Goal: Task Accomplishment & Management: Use online tool/utility

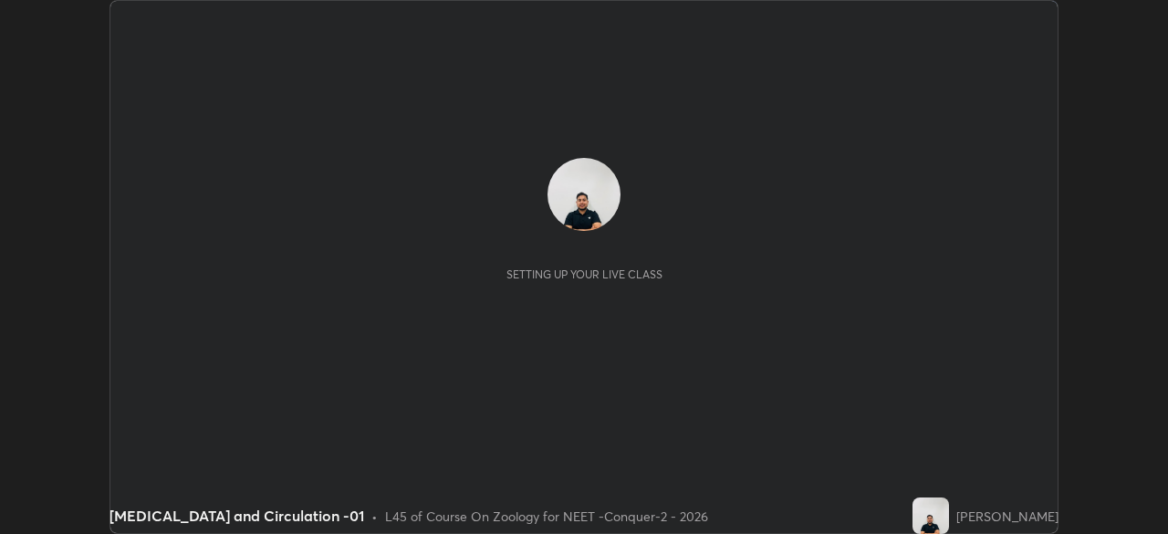
scroll to position [534, 1167]
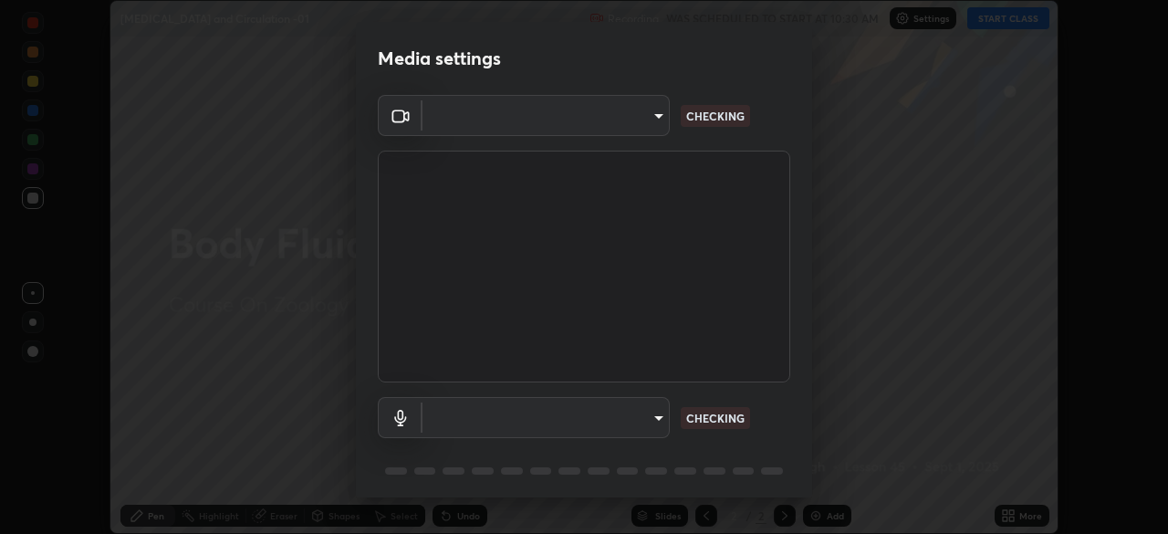
type input "ad23c5e1eec40c929e15baf649206283bee037f2ec2e6fc856d192bb2adaae55"
type input "bacd120e2728bcaa93de399d5b14713bfd4da43ca453c7f8d7901db11a0ced92"
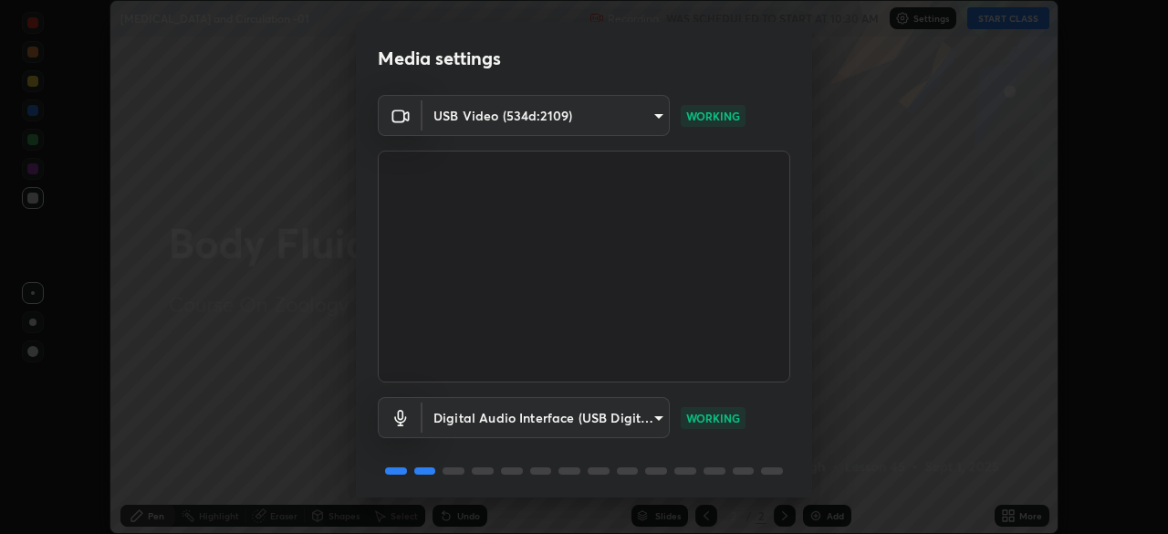
scroll to position [65, 0]
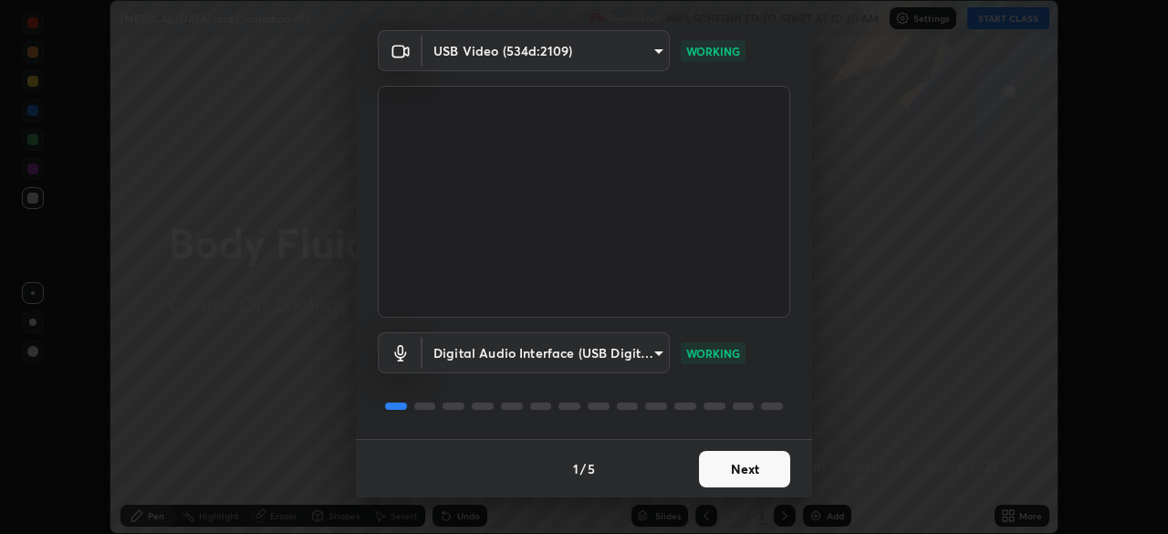
click at [745, 470] on button "Next" at bounding box center [744, 469] width 91 height 36
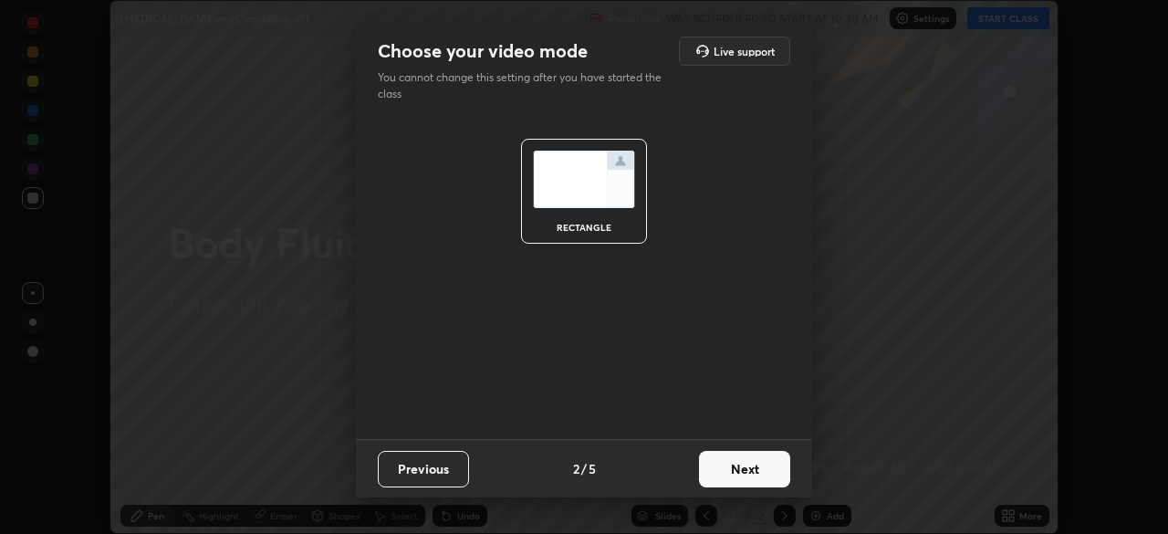
click at [753, 464] on button "Next" at bounding box center [744, 469] width 91 height 36
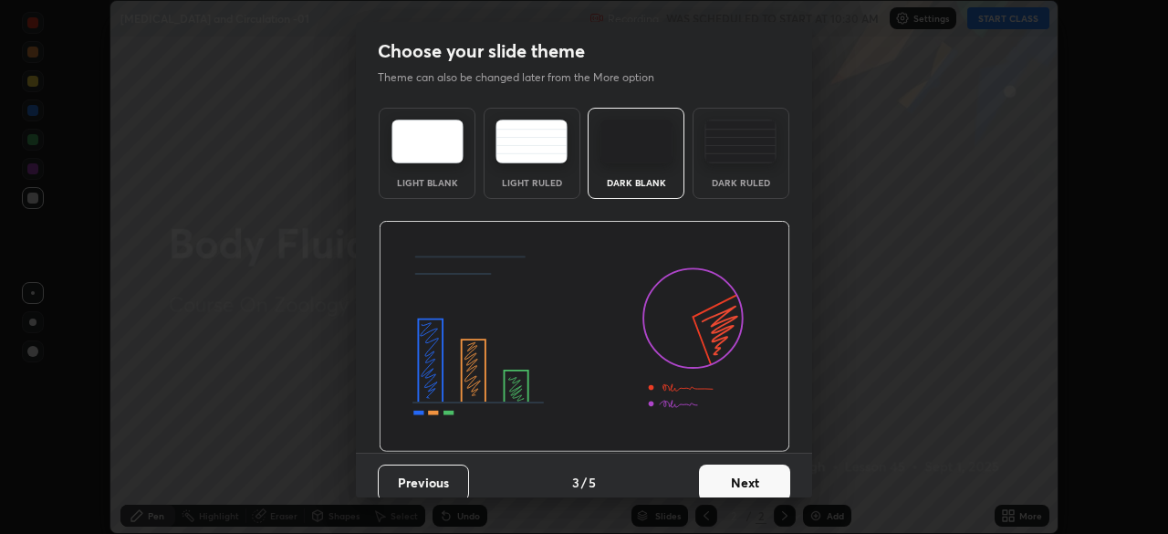
click at [743, 473] on button "Next" at bounding box center [744, 482] width 91 height 36
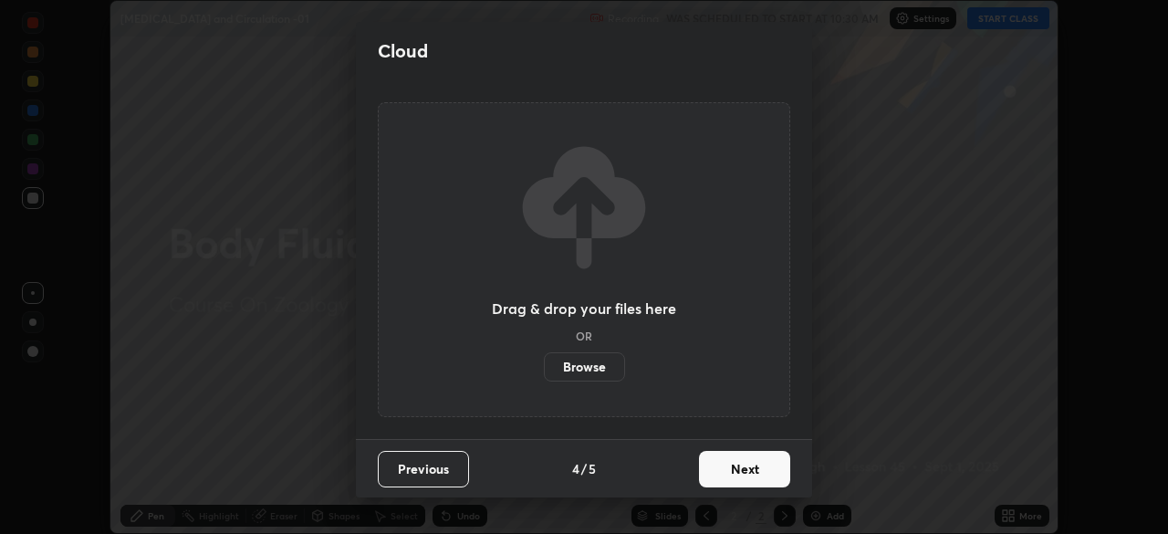
click at [729, 466] on button "Next" at bounding box center [744, 469] width 91 height 36
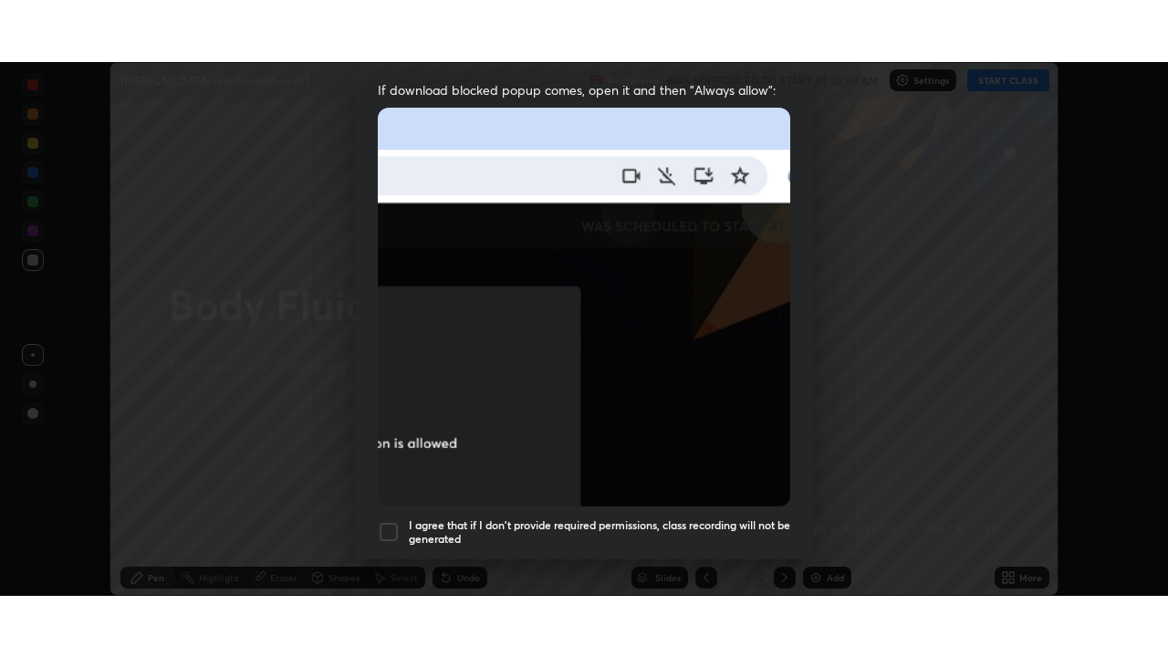
scroll to position [437, 0]
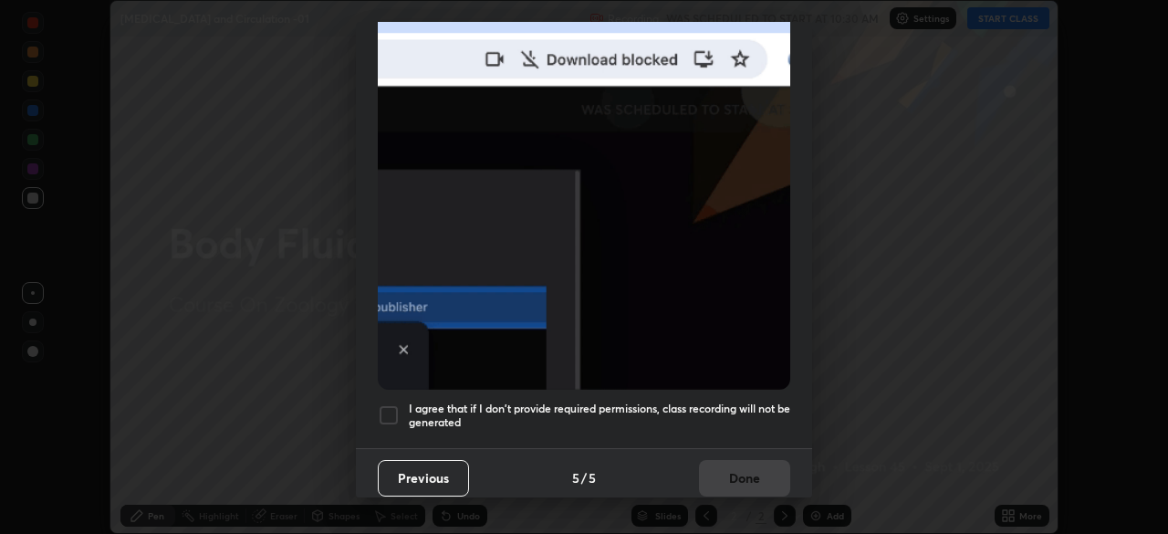
click at [390, 409] on div at bounding box center [389, 415] width 22 height 22
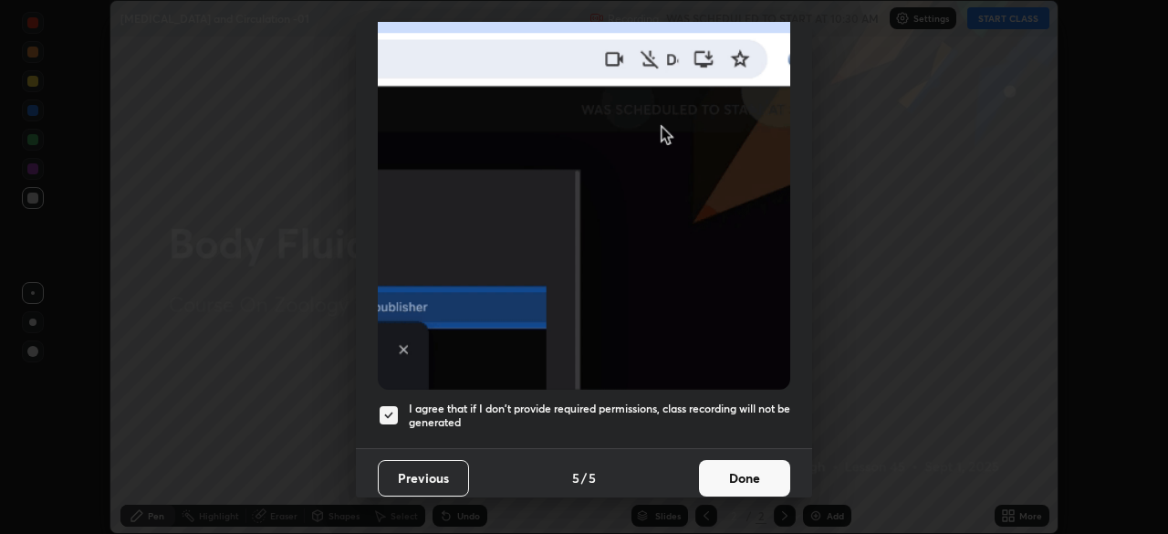
click at [730, 472] on button "Done" at bounding box center [744, 478] width 91 height 36
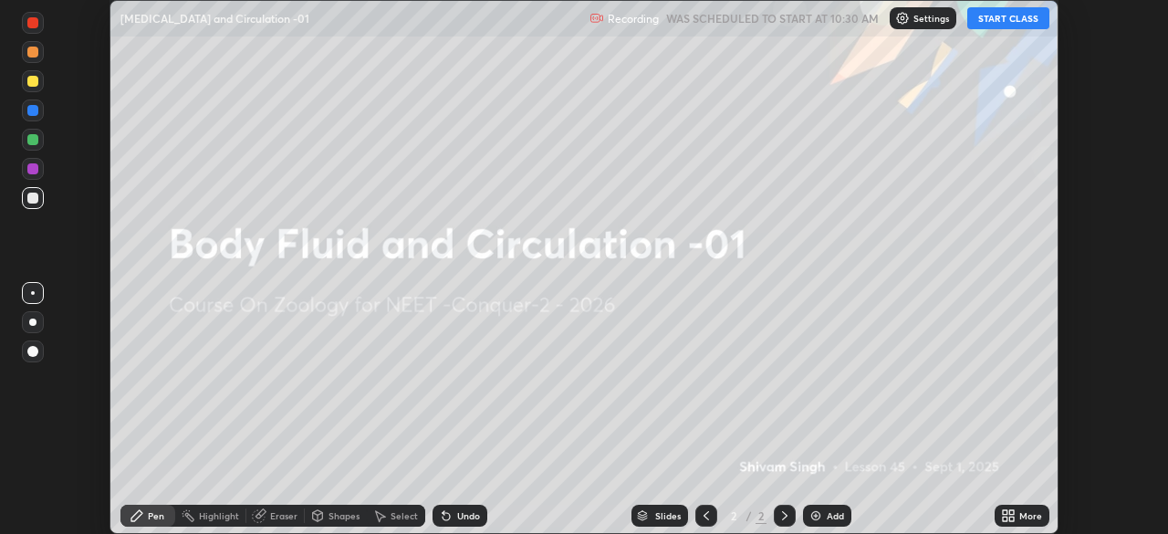
click at [1016, 25] on button "START CLASS" at bounding box center [1008, 18] width 82 height 22
click at [1009, 510] on icon at bounding box center [1011, 512] width 5 height 5
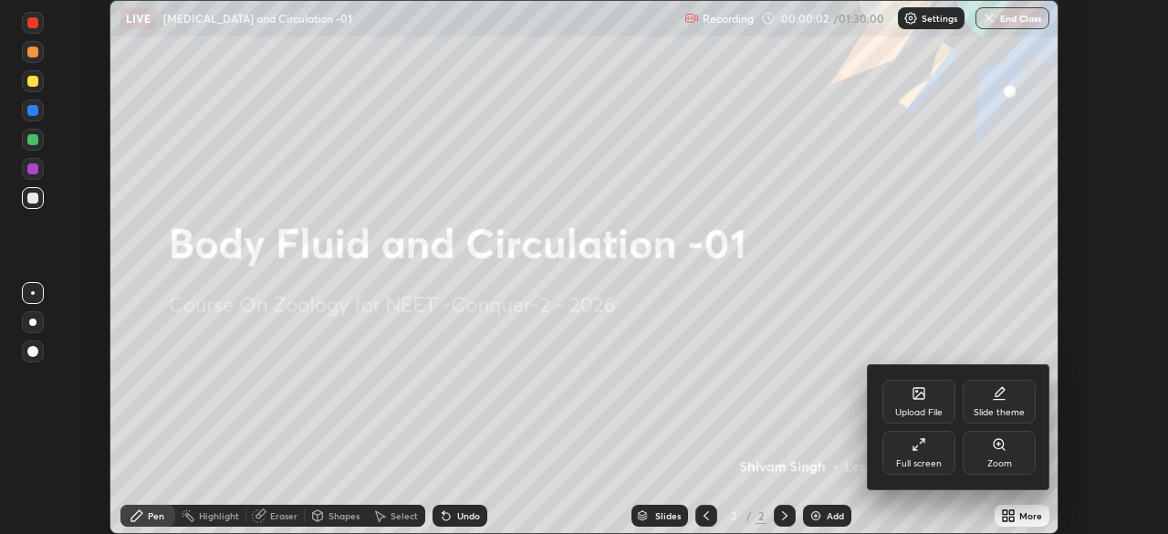
click at [1012, 509] on div at bounding box center [584, 267] width 1168 height 534
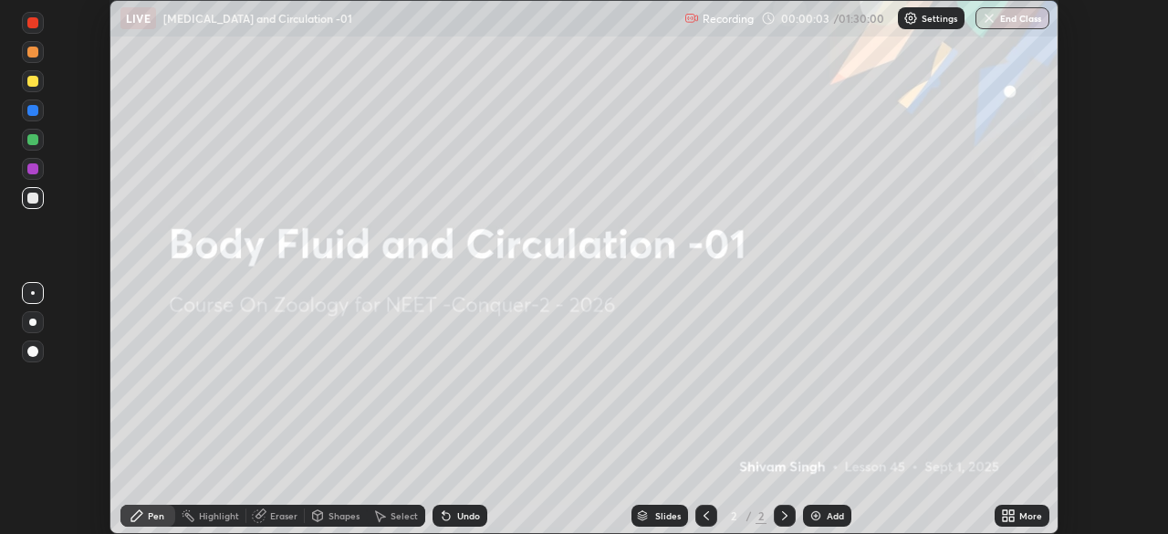
click at [1011, 519] on icon at bounding box center [1011, 518] width 5 height 5
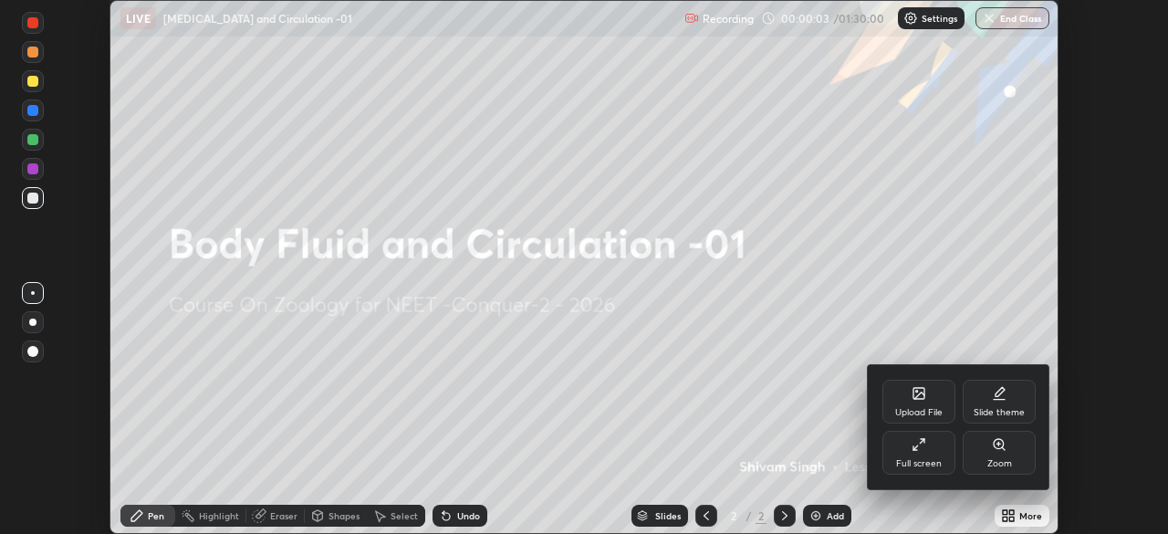
click at [923, 450] on icon at bounding box center [919, 444] width 15 height 15
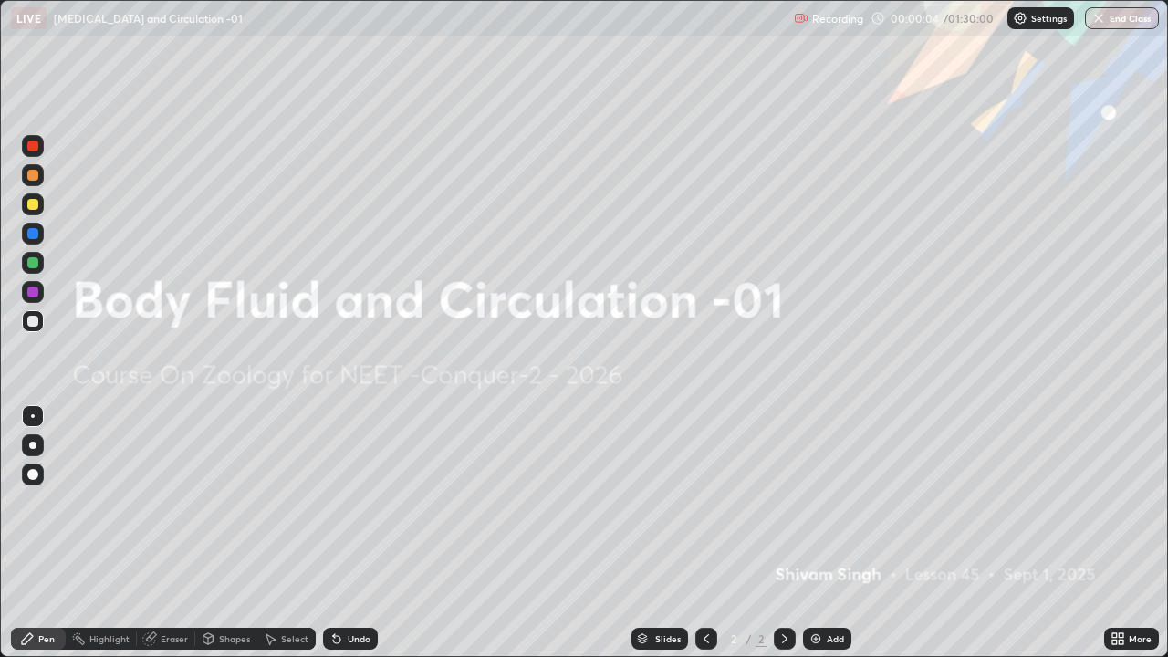
scroll to position [657, 1168]
click at [821, 533] on img at bounding box center [815, 638] width 15 height 15
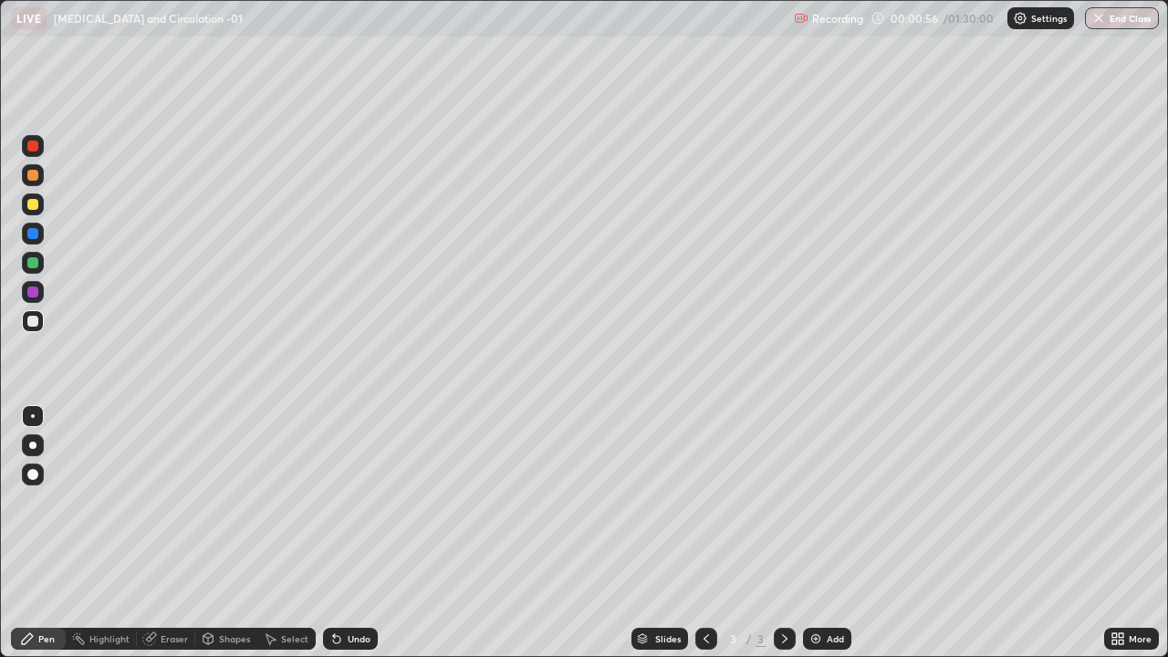
click at [30, 234] on div at bounding box center [32, 233] width 11 height 11
click at [33, 445] on div at bounding box center [32, 445] width 7 height 7
click at [35, 263] on div at bounding box center [32, 262] width 11 height 11
click at [361, 533] on div "Undo" at bounding box center [350, 639] width 55 height 22
click at [359, 533] on div "Undo" at bounding box center [350, 639] width 55 height 22
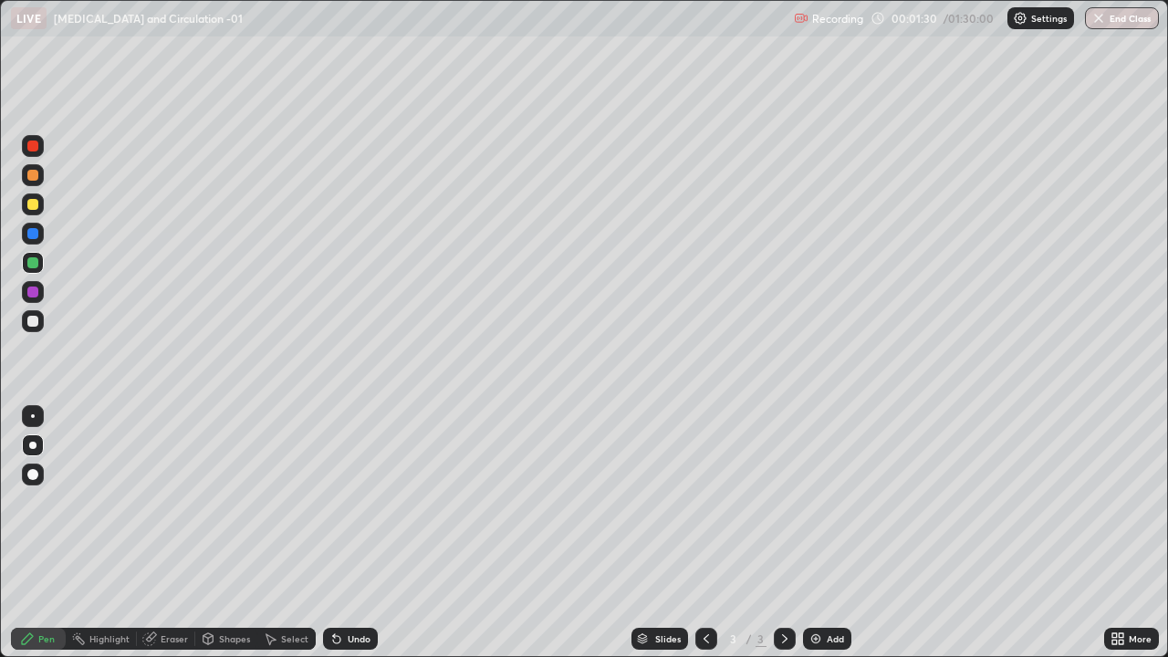
click at [358, 533] on div "Undo" at bounding box center [350, 639] width 55 height 22
click at [359, 533] on div "Undo" at bounding box center [350, 639] width 55 height 22
click at [349, 533] on div "Undo" at bounding box center [359, 638] width 23 height 9
click at [348, 533] on div "Undo" at bounding box center [359, 638] width 23 height 9
click at [349, 533] on div "Undo" at bounding box center [359, 638] width 23 height 9
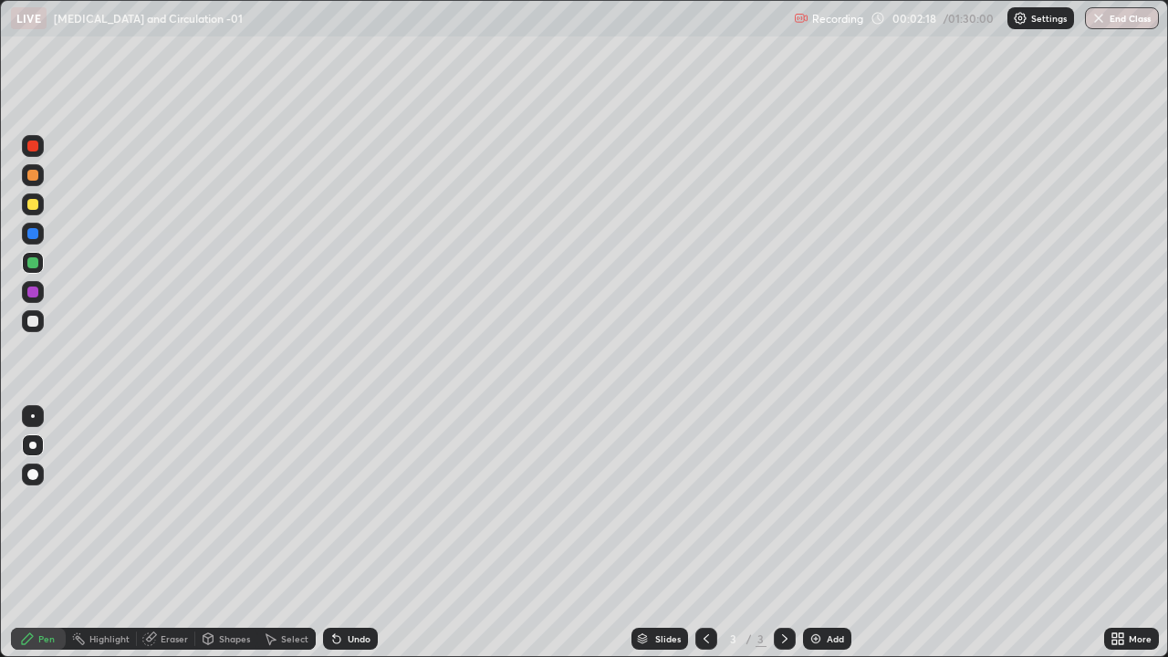
click at [29, 233] on div at bounding box center [32, 233] width 11 height 11
click at [31, 264] on div at bounding box center [32, 262] width 11 height 11
click at [349, 533] on div "Undo" at bounding box center [359, 638] width 23 height 9
click at [30, 177] on div at bounding box center [32, 175] width 11 height 11
click at [1024, 21] on img at bounding box center [1020, 18] width 15 height 15
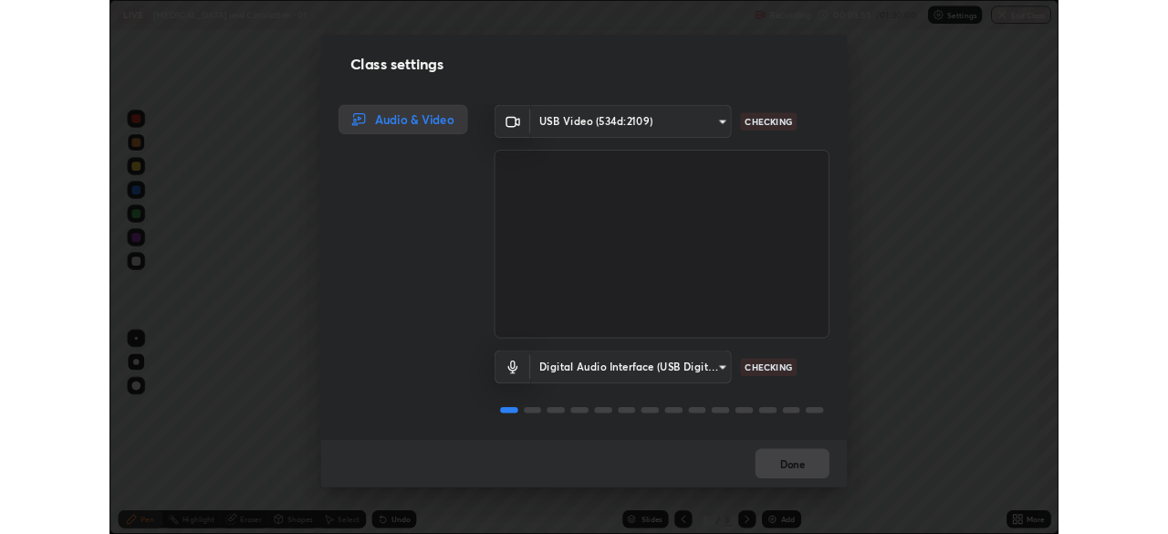
scroll to position [2, 0]
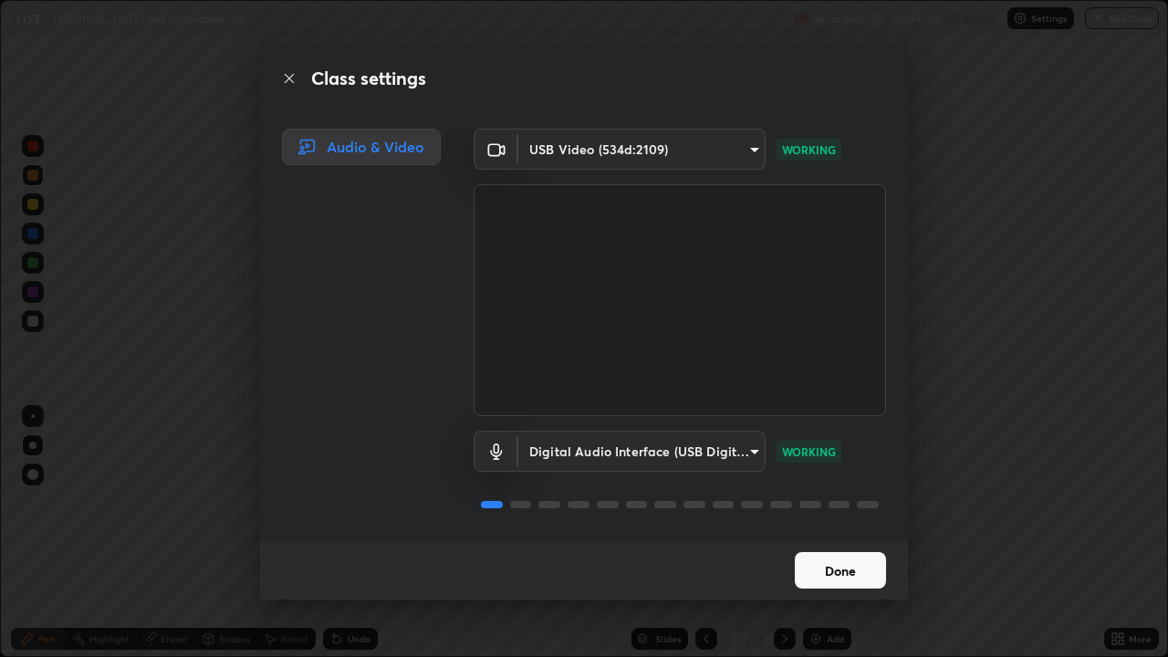
click at [833, 533] on button "Done" at bounding box center [840, 570] width 91 height 36
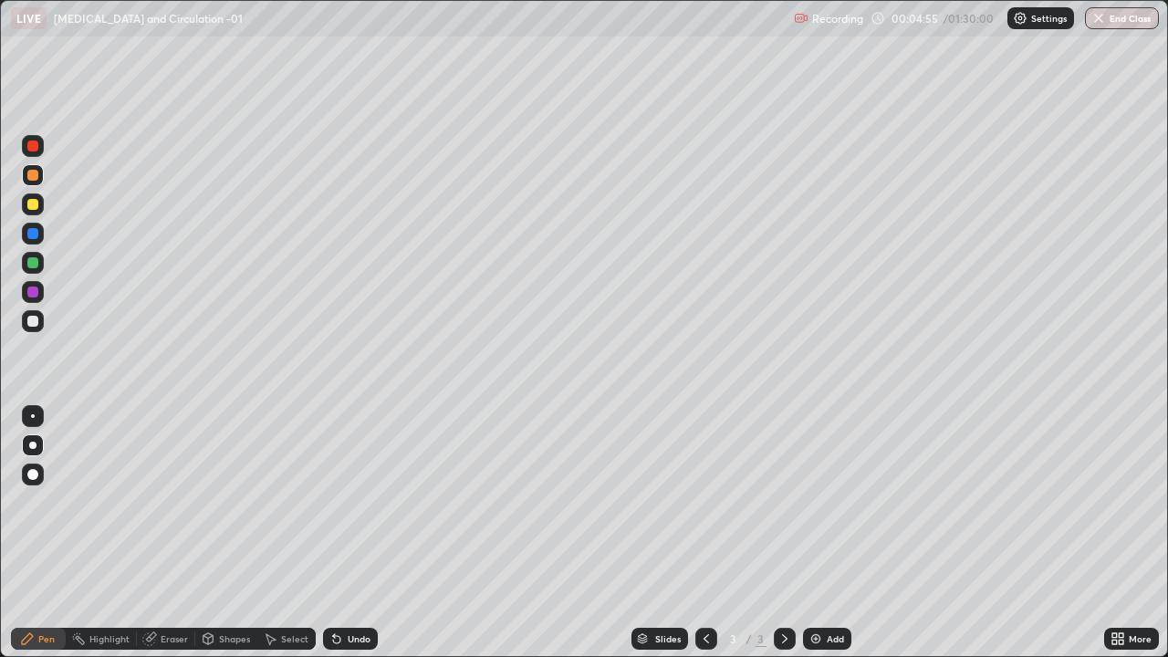
click at [349, 533] on div "Undo" at bounding box center [359, 638] width 23 height 9
click at [357, 533] on div "Undo" at bounding box center [359, 638] width 23 height 9
click at [356, 533] on div "Undo" at bounding box center [359, 638] width 23 height 9
click at [348, 533] on div "Undo" at bounding box center [359, 638] width 23 height 9
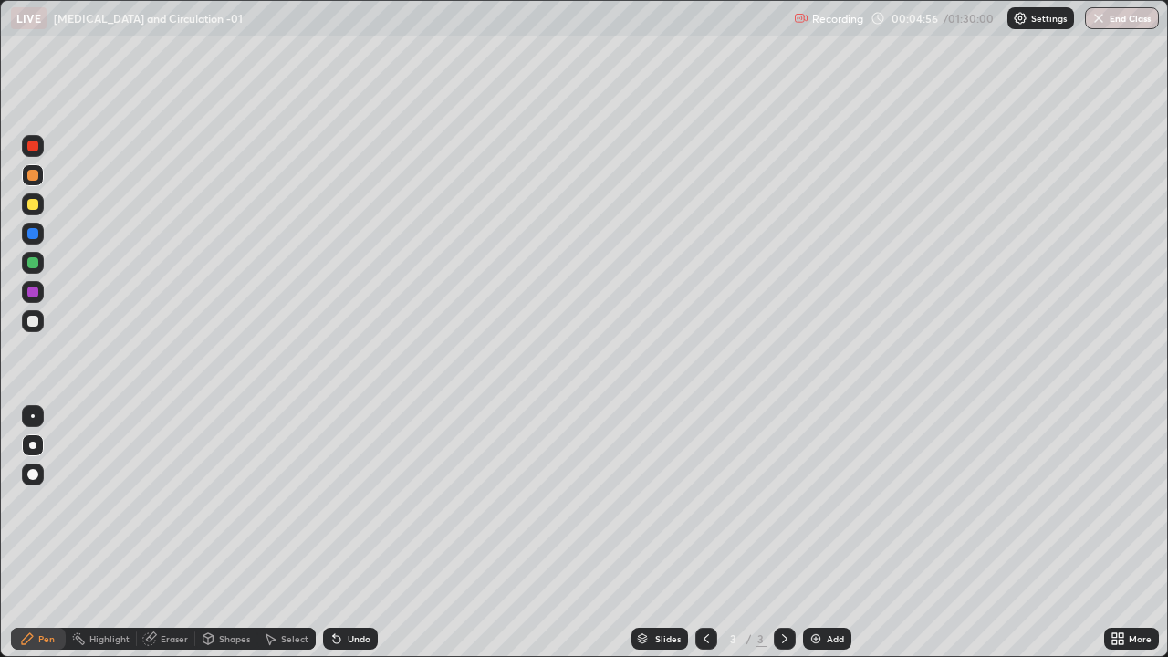
click at [348, 533] on div "Undo" at bounding box center [359, 638] width 23 height 9
click at [350, 533] on div "Undo" at bounding box center [350, 639] width 55 height 22
click at [352, 533] on div "Undo" at bounding box center [350, 639] width 55 height 22
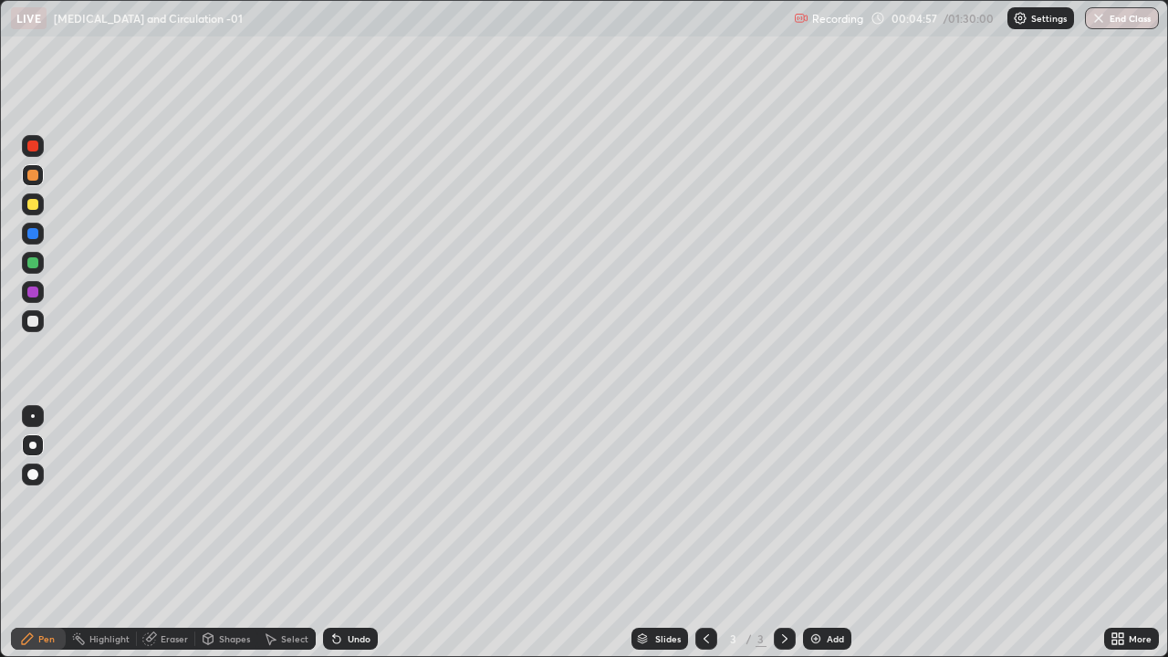
click at [351, 533] on div "Undo" at bounding box center [350, 639] width 55 height 22
click at [349, 533] on div "Undo" at bounding box center [350, 639] width 55 height 22
click at [34, 290] on div at bounding box center [32, 292] width 11 height 11
click at [33, 293] on div at bounding box center [32, 292] width 11 height 11
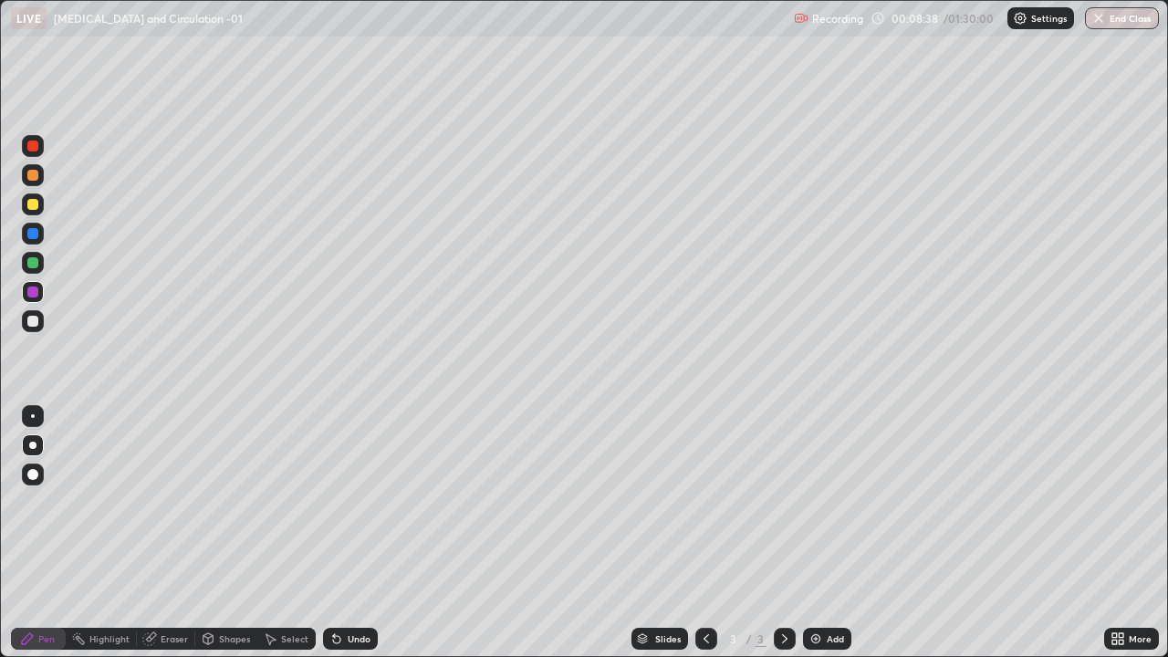
click at [31, 269] on div at bounding box center [33, 263] width 22 height 22
click at [33, 296] on div at bounding box center [32, 292] width 11 height 11
click at [34, 261] on div at bounding box center [32, 262] width 11 height 11
click at [354, 533] on div "Undo" at bounding box center [359, 638] width 23 height 9
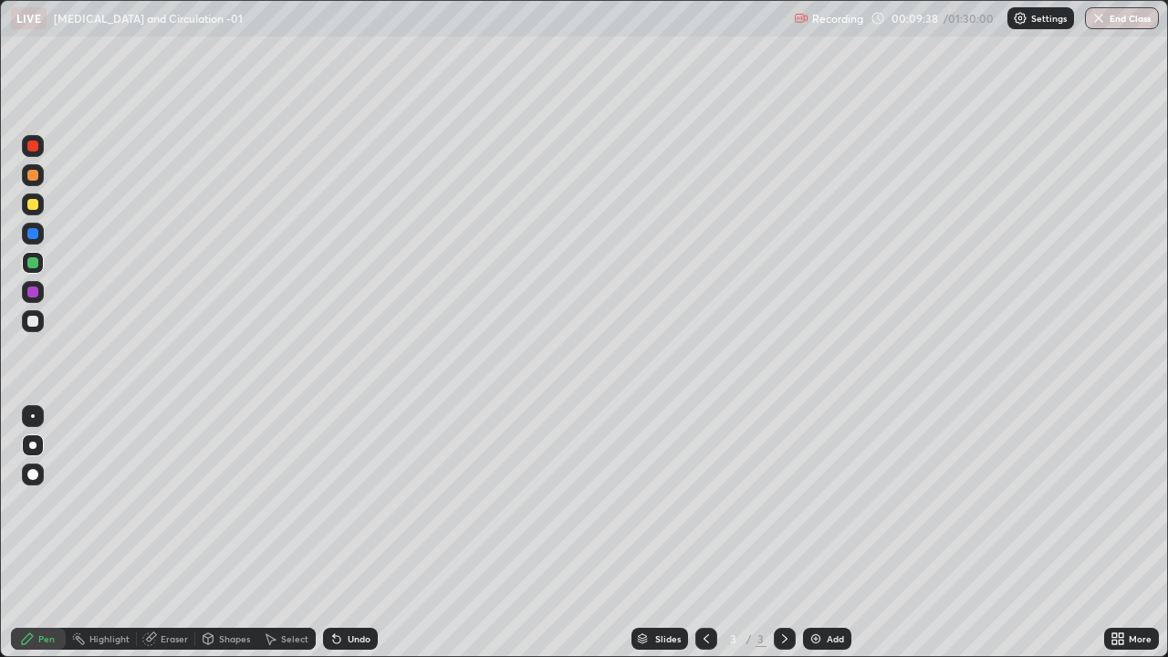
click at [354, 533] on div "Undo" at bounding box center [359, 638] width 23 height 9
click at [35, 243] on div at bounding box center [33, 234] width 22 height 22
click at [36, 265] on div at bounding box center [32, 262] width 11 height 11
click at [815, 533] on img at bounding box center [815, 638] width 15 height 15
click at [35, 206] on div at bounding box center [32, 204] width 11 height 11
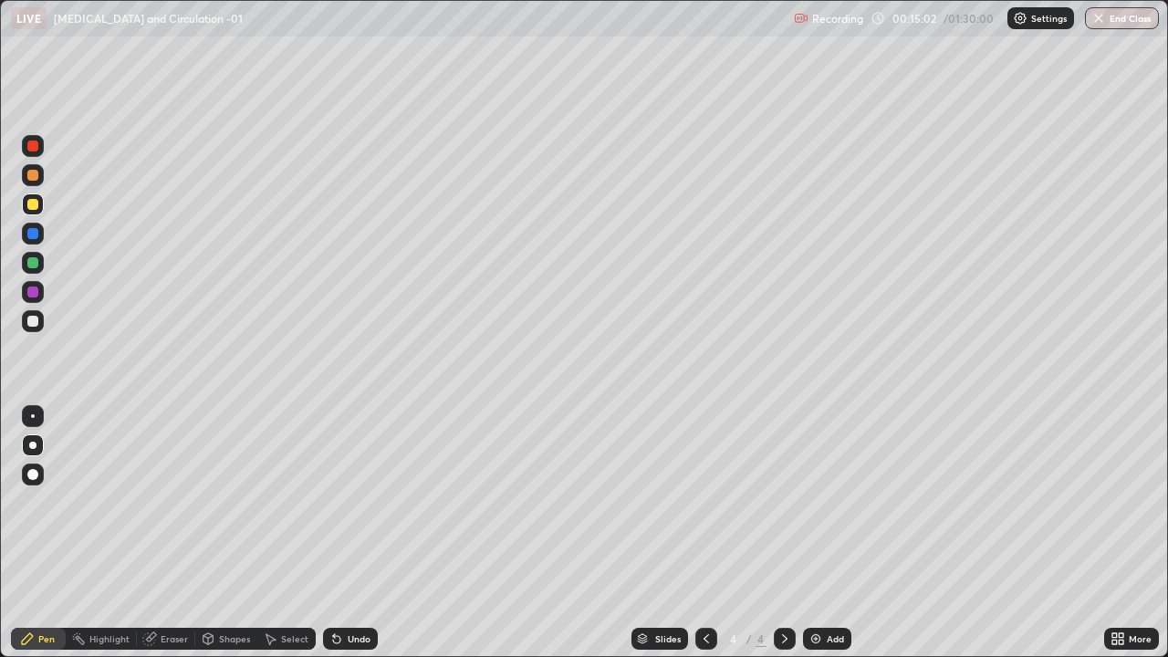
click at [30, 236] on div at bounding box center [32, 233] width 11 height 11
click at [839, 533] on div "Add" at bounding box center [835, 638] width 17 height 9
click at [31, 207] on div at bounding box center [32, 204] width 11 height 11
click at [35, 234] on div at bounding box center [32, 233] width 11 height 11
click at [36, 317] on div at bounding box center [32, 321] width 11 height 11
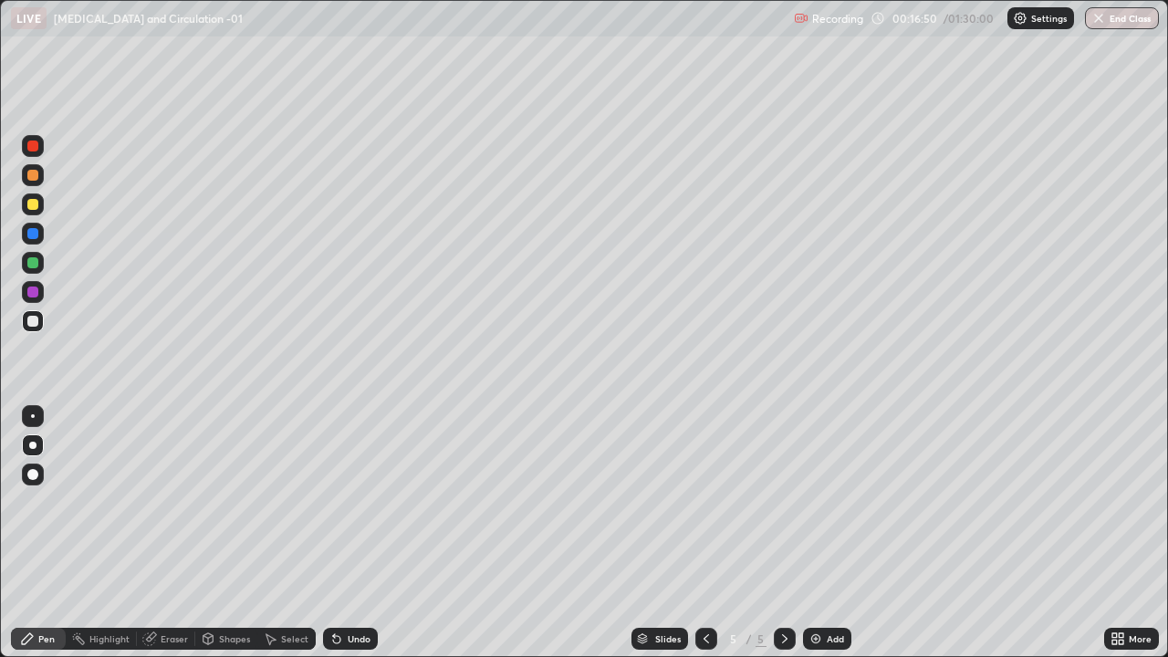
click at [35, 264] on div at bounding box center [32, 262] width 11 height 11
click at [356, 533] on div "Undo" at bounding box center [359, 638] width 23 height 9
click at [350, 533] on div "Undo" at bounding box center [359, 638] width 23 height 9
click at [358, 533] on div "Undo" at bounding box center [350, 639] width 55 height 22
click at [360, 533] on div "Undo" at bounding box center [359, 638] width 23 height 9
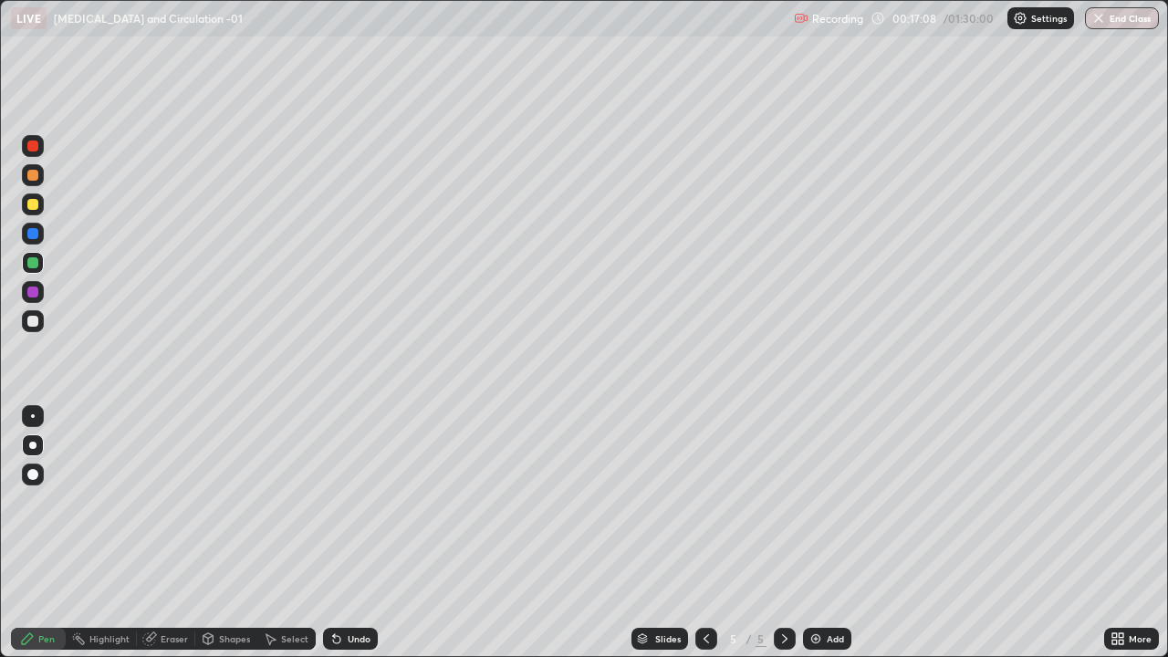
click at [357, 533] on div "Undo" at bounding box center [350, 639] width 55 height 22
click at [30, 176] on div at bounding box center [32, 175] width 11 height 11
click at [34, 316] on div at bounding box center [32, 321] width 11 height 11
click at [808, 533] on img at bounding box center [815, 638] width 15 height 15
click at [34, 203] on div at bounding box center [32, 204] width 11 height 11
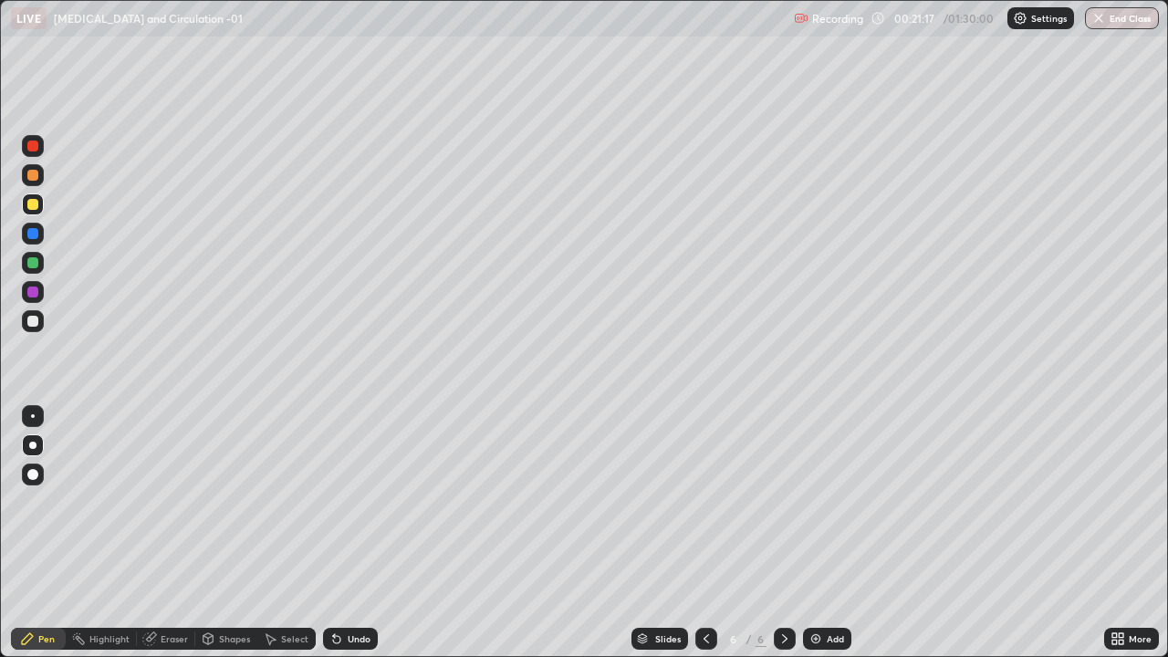
click at [32, 295] on div at bounding box center [32, 292] width 11 height 11
click at [36, 236] on div at bounding box center [32, 233] width 11 height 11
click at [31, 295] on div at bounding box center [32, 292] width 11 height 11
click at [34, 328] on div at bounding box center [33, 321] width 22 height 22
click at [357, 533] on div "Undo" at bounding box center [359, 638] width 23 height 9
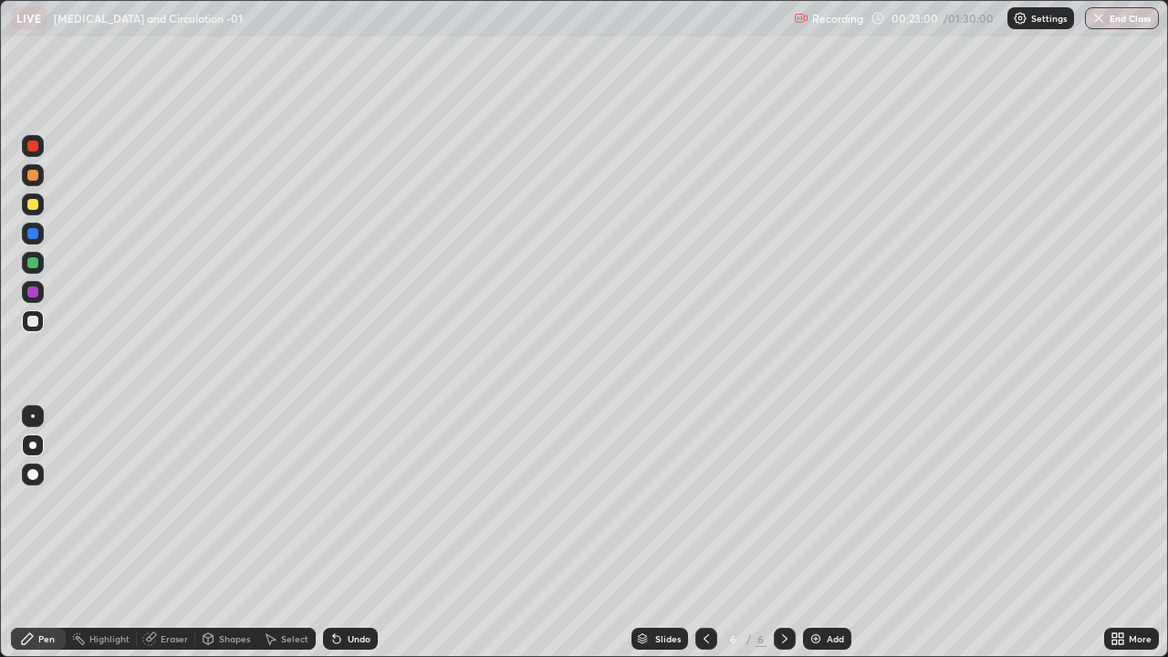
click at [36, 292] on div at bounding box center [32, 292] width 11 height 11
click at [36, 267] on div at bounding box center [33, 263] width 22 height 22
click at [359, 533] on div "Undo" at bounding box center [359, 638] width 23 height 9
click at [348, 533] on div "Undo" at bounding box center [359, 638] width 23 height 9
click at [34, 177] on div at bounding box center [32, 175] width 11 height 11
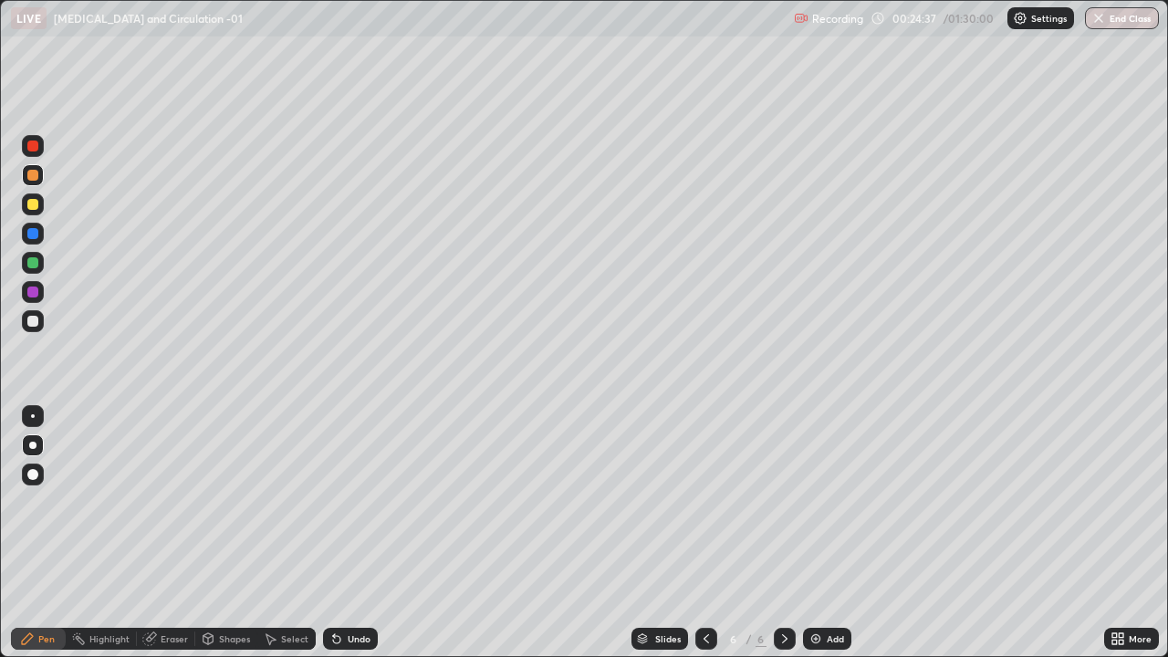
click at [36, 242] on div at bounding box center [33, 234] width 22 height 22
click at [31, 291] on div at bounding box center [32, 292] width 11 height 11
click at [816, 533] on img at bounding box center [815, 638] width 15 height 15
click at [29, 146] on div at bounding box center [32, 146] width 11 height 11
click at [34, 237] on div at bounding box center [32, 233] width 11 height 11
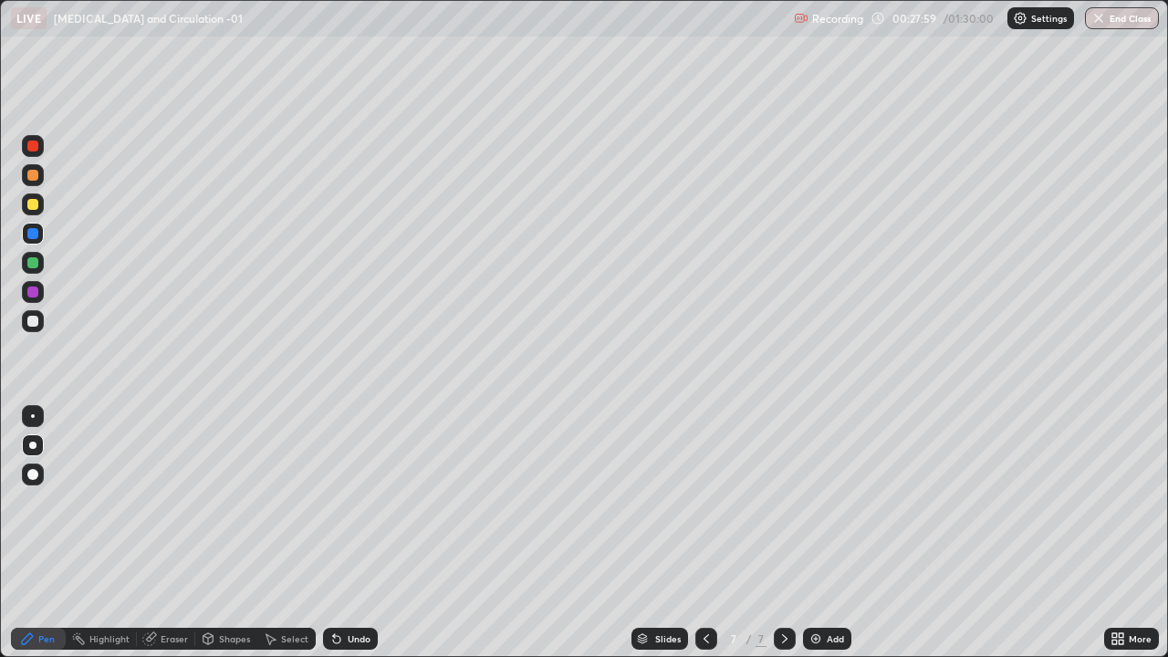
click at [36, 266] on div at bounding box center [32, 262] width 11 height 11
click at [359, 533] on div "Undo" at bounding box center [359, 638] width 23 height 9
click at [34, 151] on div at bounding box center [32, 146] width 11 height 11
click at [354, 533] on div "Undo" at bounding box center [359, 638] width 23 height 9
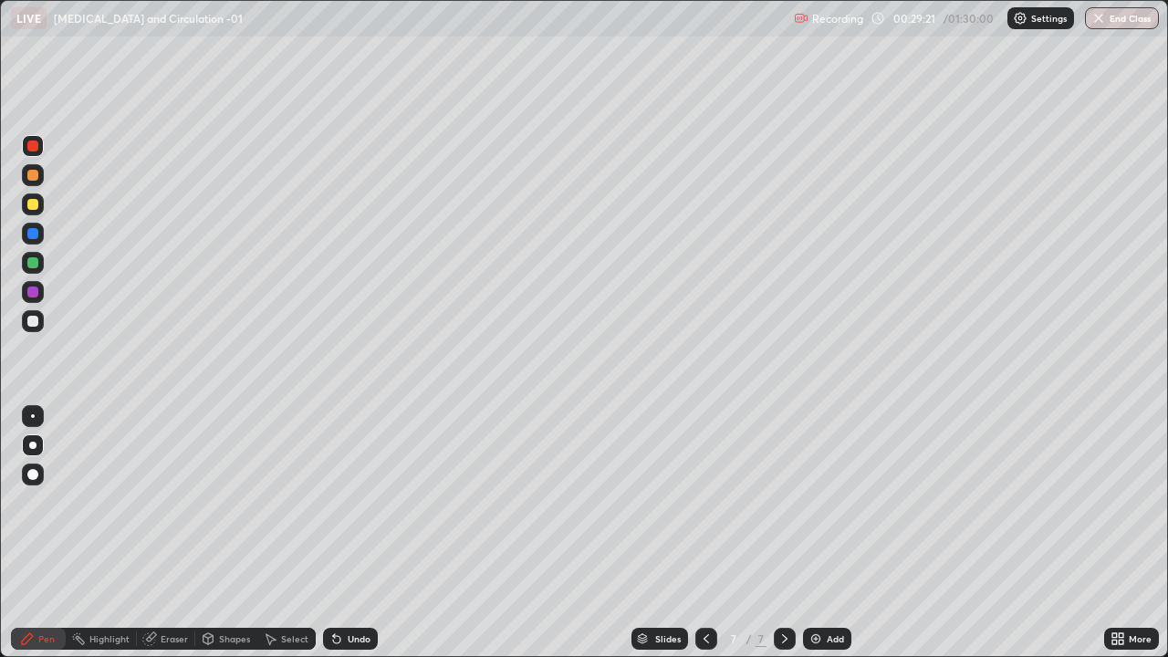
click at [353, 533] on div "Undo" at bounding box center [359, 638] width 23 height 9
click at [34, 323] on div at bounding box center [32, 321] width 11 height 11
click at [817, 533] on img at bounding box center [815, 638] width 15 height 15
click at [31, 145] on div at bounding box center [32, 146] width 11 height 11
click at [35, 295] on div at bounding box center [32, 292] width 11 height 11
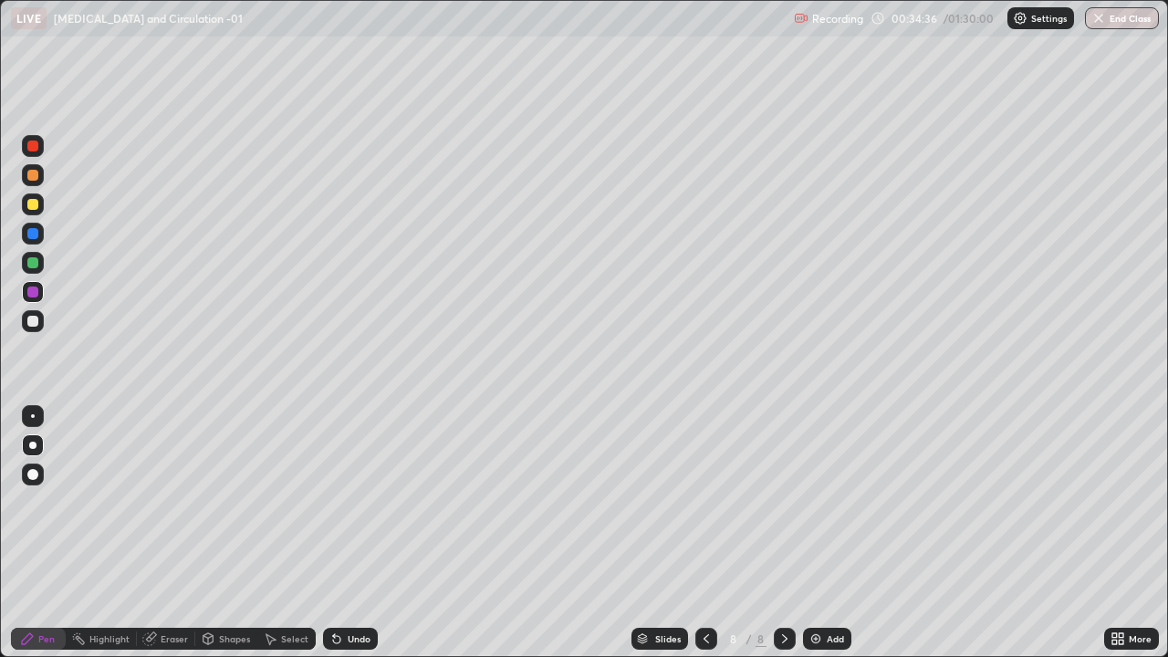
click at [34, 154] on div at bounding box center [33, 146] width 22 height 22
click at [36, 318] on div at bounding box center [32, 321] width 11 height 11
click at [35, 319] on div at bounding box center [32, 321] width 11 height 11
click at [34, 269] on div at bounding box center [33, 263] width 22 height 22
click at [354, 533] on div "Undo" at bounding box center [359, 638] width 23 height 9
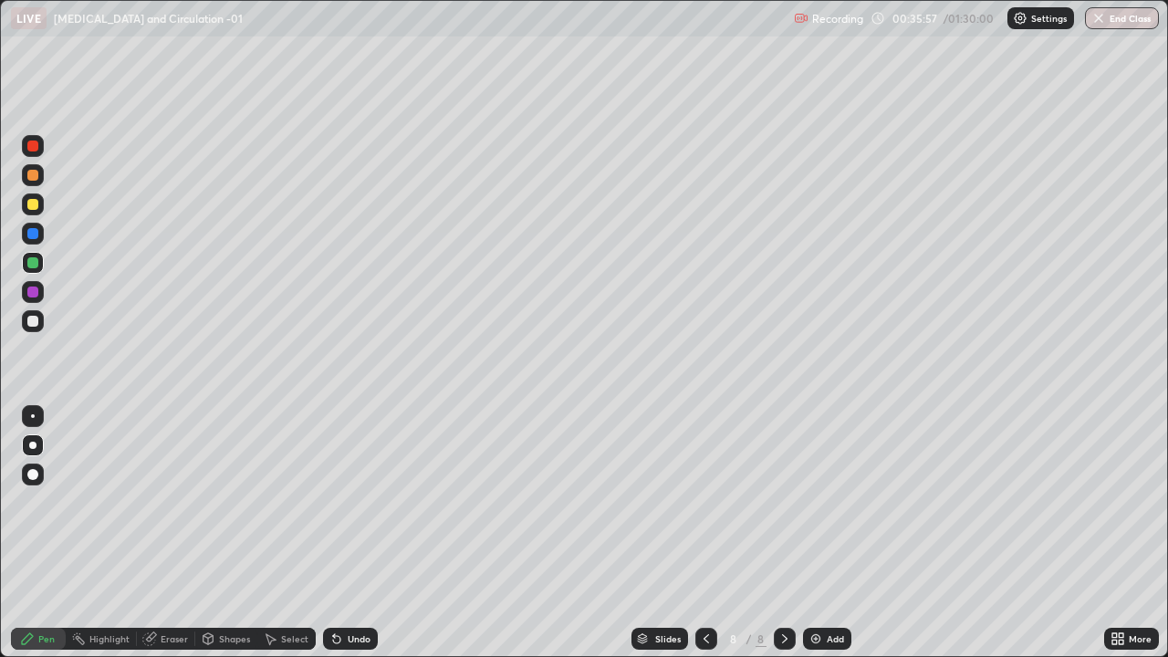
click at [34, 323] on div at bounding box center [32, 321] width 11 height 11
click at [34, 146] on div at bounding box center [32, 146] width 11 height 11
click at [33, 204] on div at bounding box center [32, 204] width 11 height 11
click at [33, 147] on div at bounding box center [32, 146] width 11 height 11
click at [30, 296] on div at bounding box center [32, 292] width 11 height 11
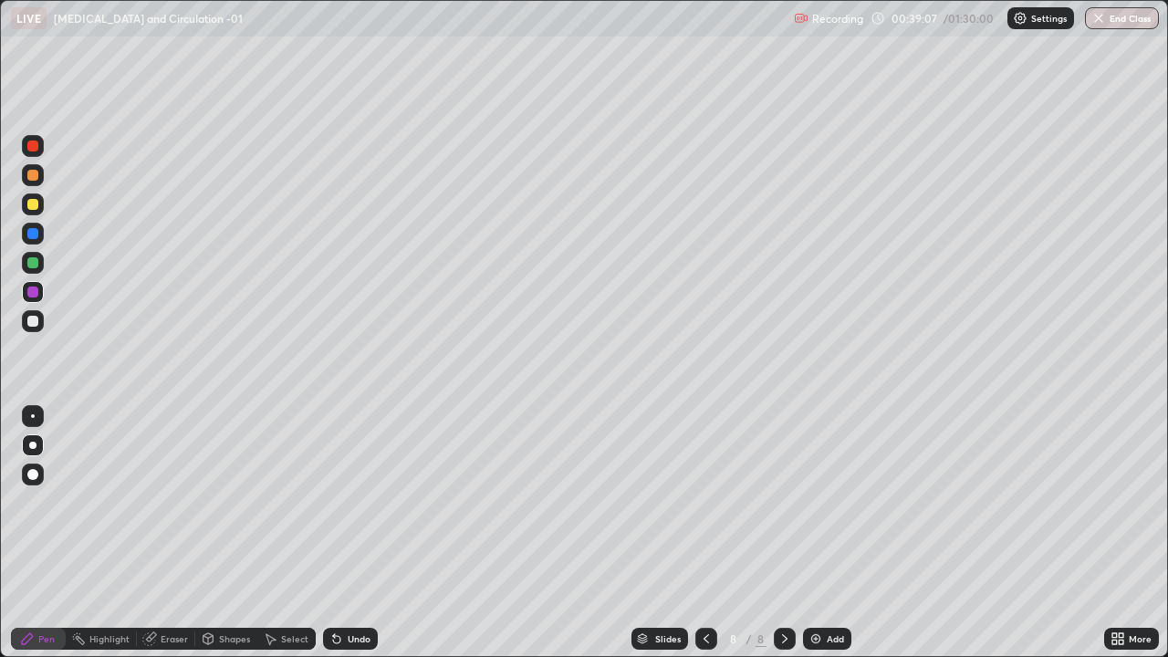
click at [810, 533] on img at bounding box center [815, 638] width 15 height 15
click at [35, 147] on div at bounding box center [32, 146] width 11 height 11
click at [34, 325] on div at bounding box center [32, 321] width 11 height 11
click at [344, 533] on div "Undo" at bounding box center [350, 639] width 55 height 22
click at [36, 292] on div at bounding box center [32, 292] width 11 height 11
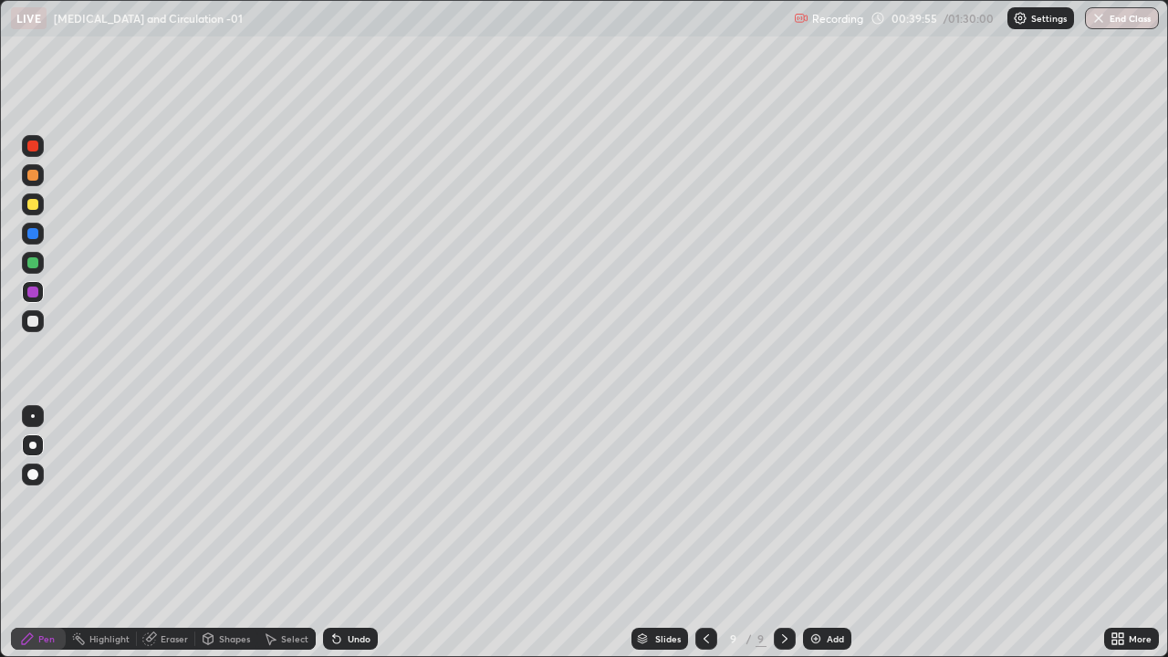
click at [30, 234] on div at bounding box center [32, 233] width 11 height 11
click at [36, 266] on div at bounding box center [32, 262] width 11 height 11
click at [37, 323] on div at bounding box center [32, 321] width 11 height 11
click at [355, 533] on div "Undo" at bounding box center [359, 638] width 23 height 9
click at [30, 230] on div at bounding box center [32, 233] width 11 height 11
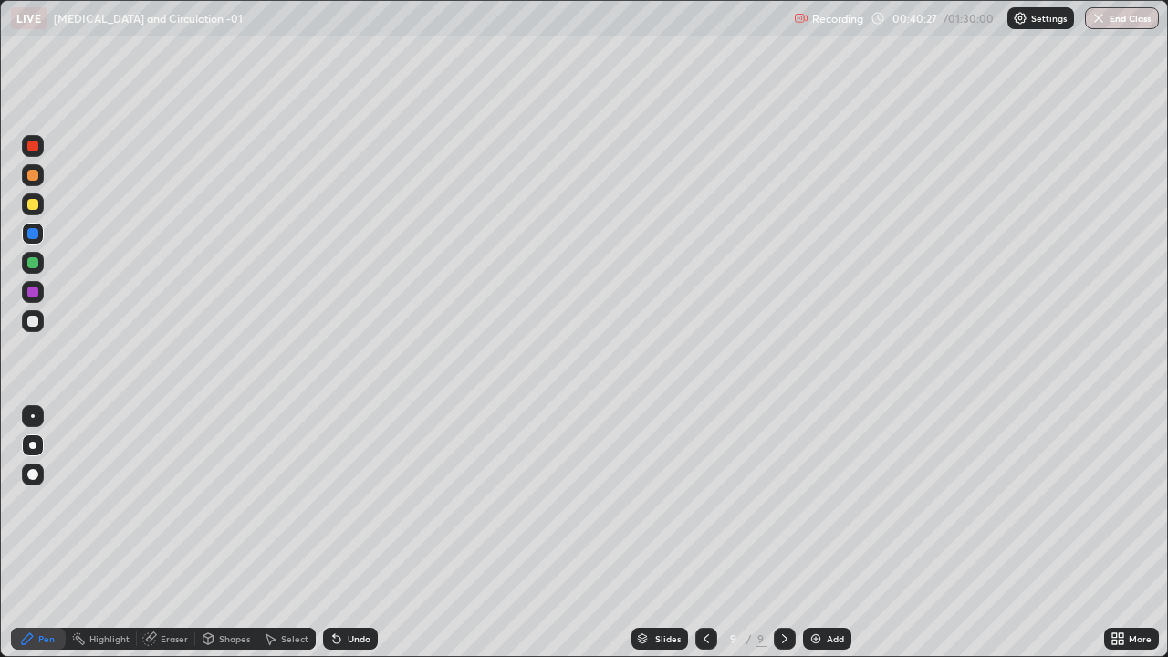
click at [356, 533] on div "Undo" at bounding box center [359, 638] width 23 height 9
click at [33, 261] on div at bounding box center [32, 262] width 11 height 11
click at [352, 533] on div "Undo" at bounding box center [359, 638] width 23 height 9
click at [33, 173] on div at bounding box center [32, 175] width 11 height 11
click at [815, 533] on img at bounding box center [815, 638] width 15 height 15
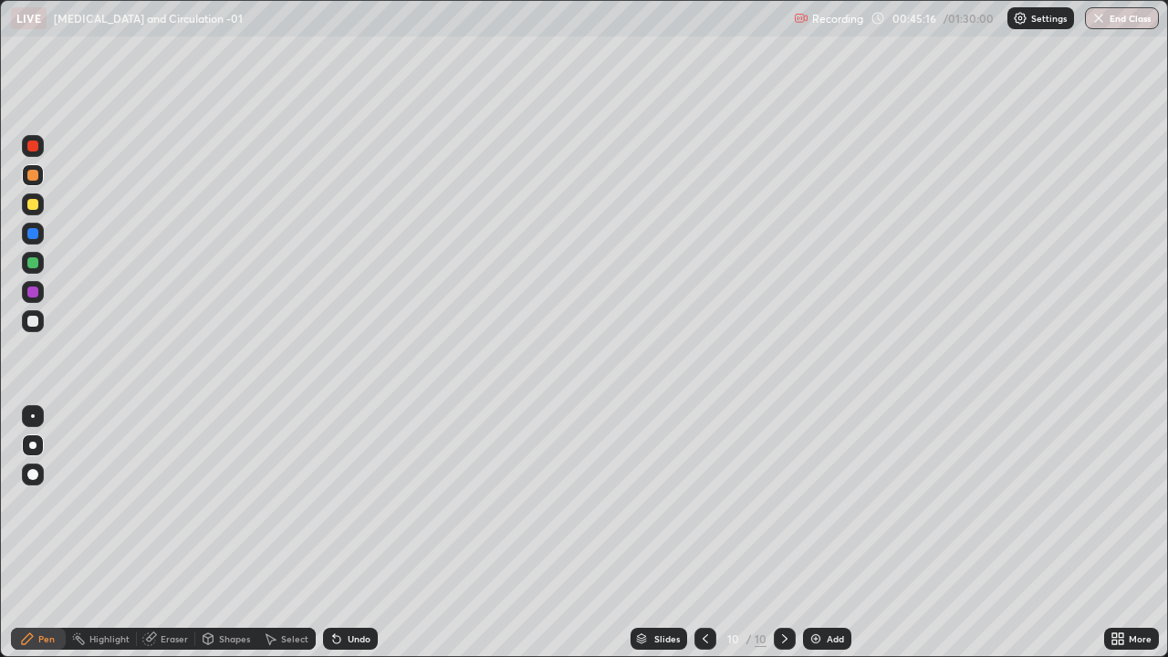
click at [33, 206] on div at bounding box center [32, 204] width 11 height 11
click at [32, 172] on div at bounding box center [32, 175] width 11 height 11
click at [32, 259] on div at bounding box center [32, 262] width 11 height 11
click at [31, 235] on div at bounding box center [32, 233] width 11 height 11
click at [33, 292] on div at bounding box center [32, 292] width 11 height 11
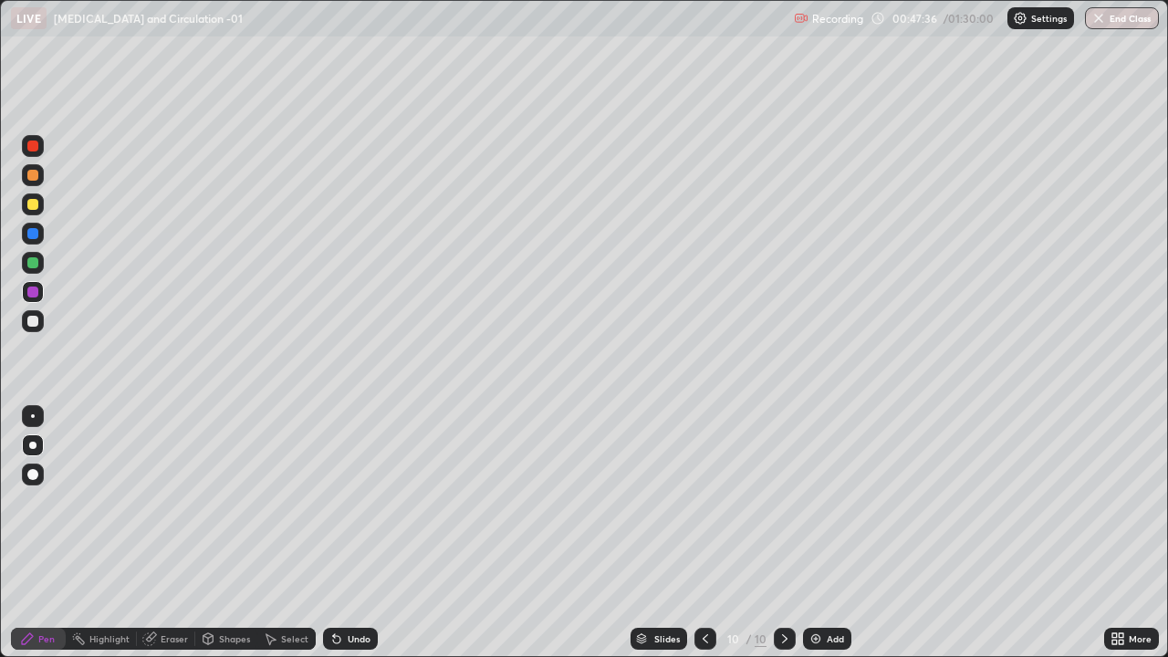
click at [32, 261] on div at bounding box center [32, 262] width 11 height 11
click at [32, 173] on div at bounding box center [32, 175] width 11 height 11
click at [33, 176] on div at bounding box center [32, 175] width 11 height 11
click at [355, 533] on div "Undo" at bounding box center [359, 638] width 23 height 9
click at [30, 203] on div at bounding box center [32, 204] width 11 height 11
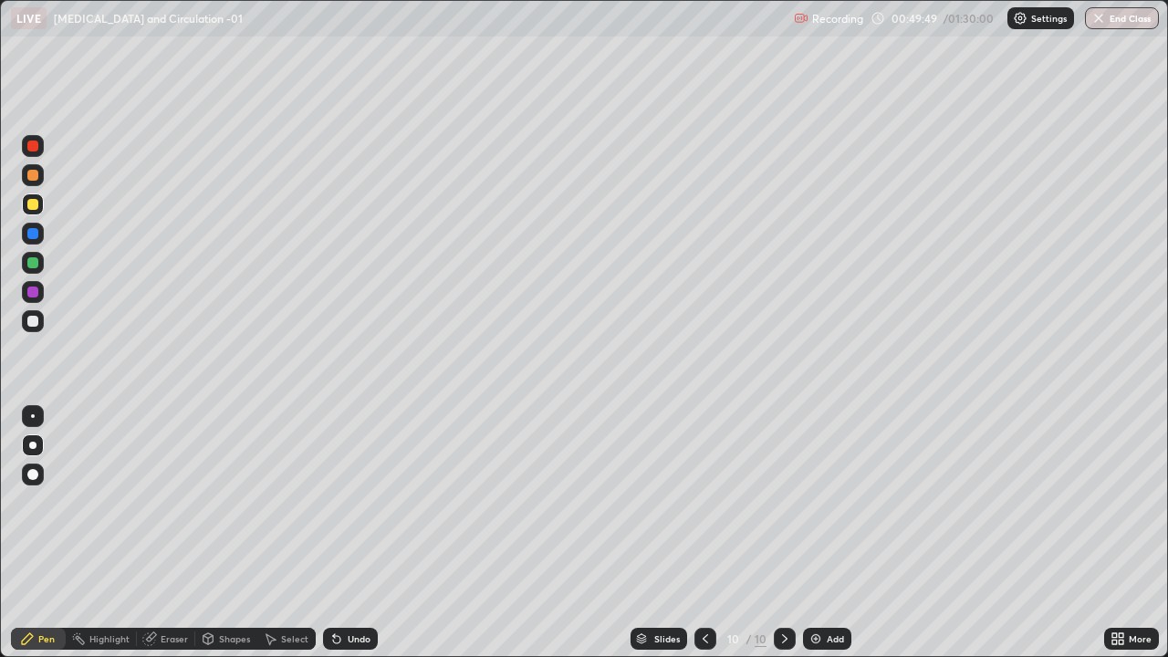
click at [33, 292] on div at bounding box center [32, 292] width 11 height 11
click at [34, 318] on div at bounding box center [32, 321] width 11 height 11
click at [265, 533] on div "Select" at bounding box center [286, 638] width 58 height 36
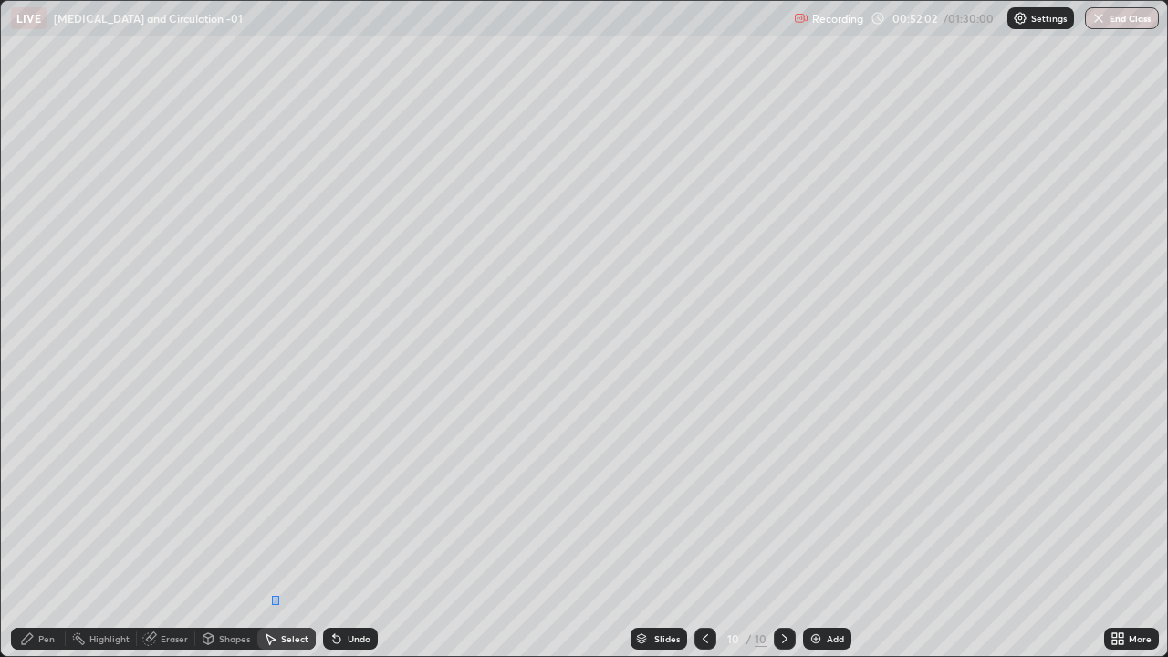
click at [272, 533] on div "0 ° Undo Copy Duplicate Duplicate to new slide Delete" at bounding box center [584, 328] width 1166 height 655
click at [286, 533] on div "0 ° Undo Copy Duplicate Duplicate to new slide Delete" at bounding box center [584, 328] width 1166 height 655
click at [39, 533] on div "Pen" at bounding box center [46, 638] width 16 height 9
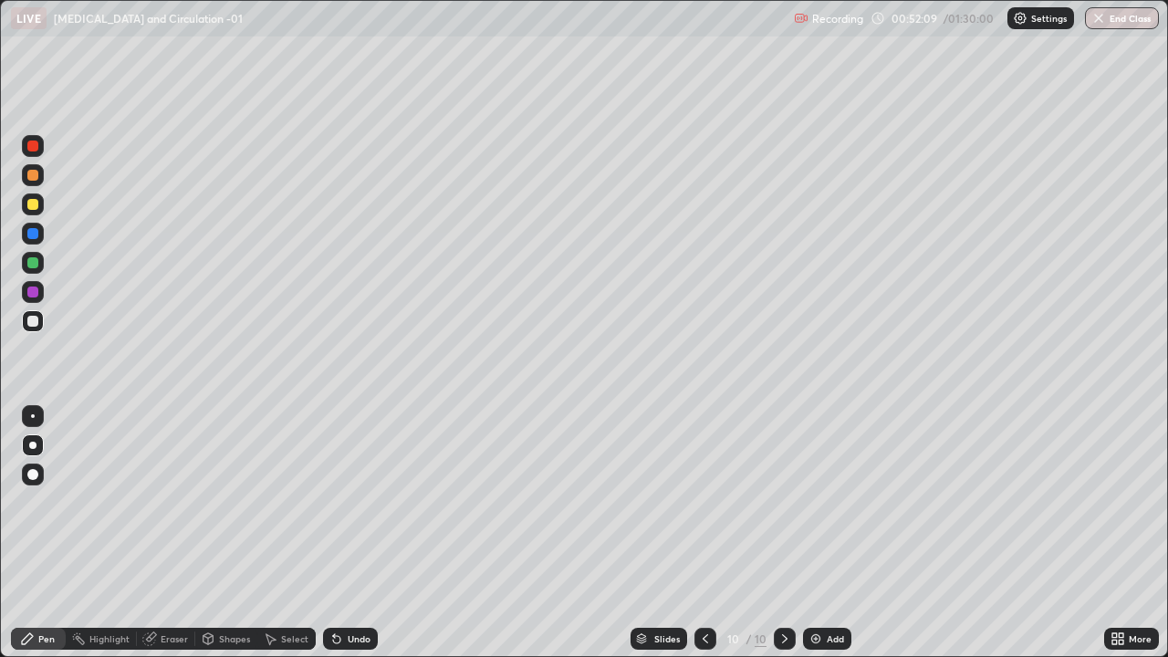
click at [35, 295] on div at bounding box center [32, 292] width 11 height 11
click at [816, 533] on img at bounding box center [815, 638] width 15 height 15
click at [34, 142] on div at bounding box center [32, 146] width 11 height 11
click at [34, 176] on div at bounding box center [32, 175] width 11 height 11
click at [33, 261] on div at bounding box center [32, 262] width 11 height 11
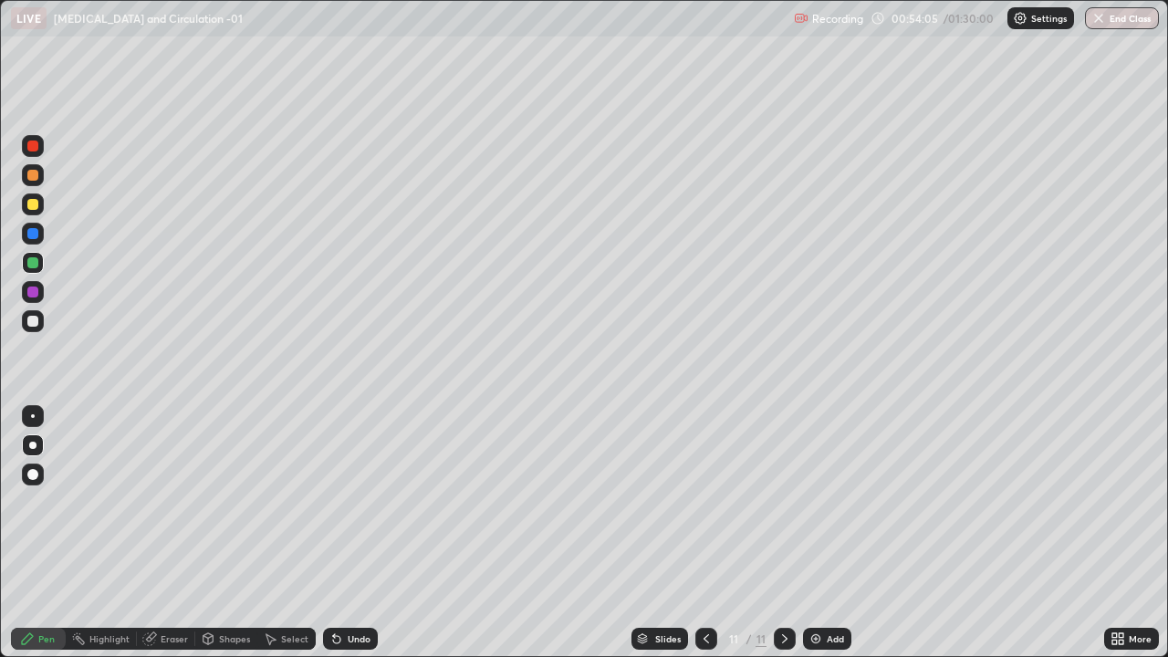
click at [36, 232] on div at bounding box center [32, 233] width 11 height 11
click at [34, 328] on div at bounding box center [33, 321] width 22 height 22
click at [33, 262] on div at bounding box center [32, 262] width 11 height 11
click at [34, 230] on div at bounding box center [32, 233] width 11 height 11
click at [714, 533] on div at bounding box center [706, 639] width 22 height 22
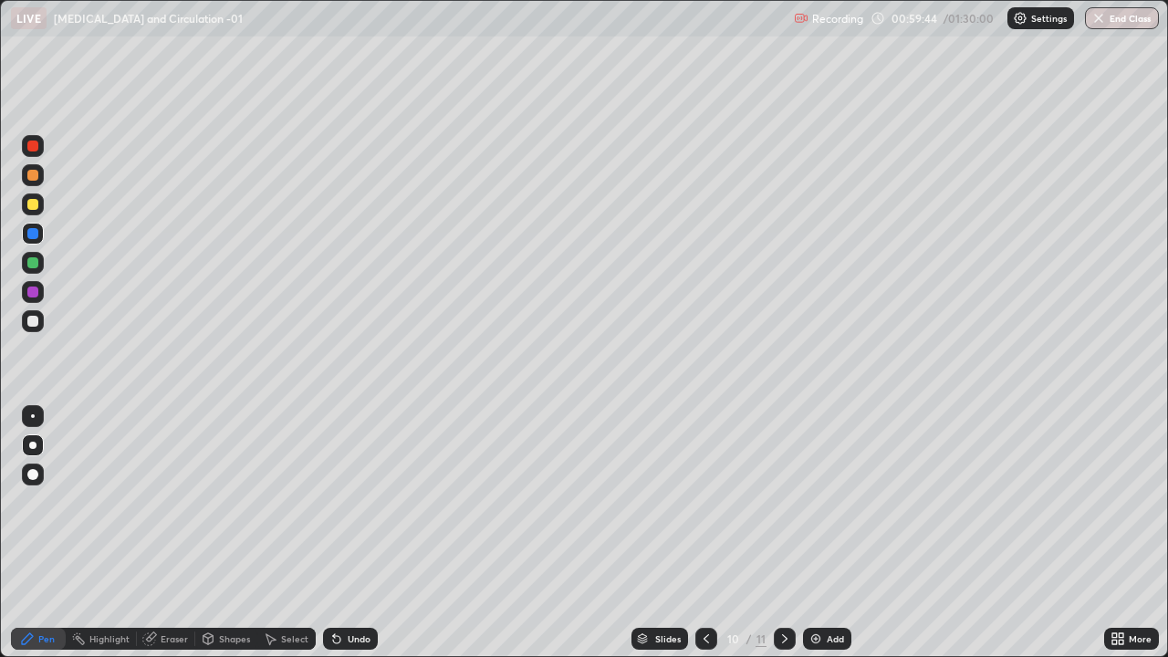
click at [783, 533] on icon at bounding box center [784, 638] width 15 height 15
click at [33, 205] on div at bounding box center [32, 204] width 11 height 11
click at [706, 533] on icon at bounding box center [706, 638] width 15 height 15
click at [994, 533] on div "Slides 10 / 11 Add" at bounding box center [741, 638] width 726 height 36
click at [1022, 533] on div "Slides 10 / 11 Add" at bounding box center [741, 638] width 726 height 36
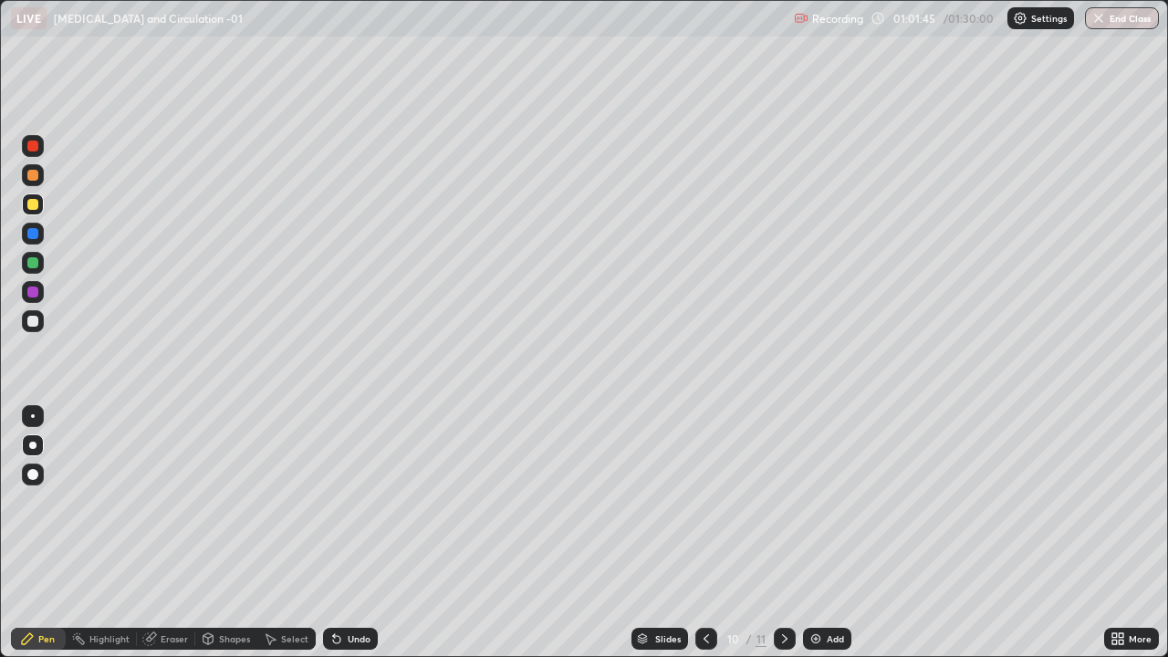
click at [993, 533] on div "Slides 10 / 11 Add" at bounding box center [741, 638] width 726 height 36
click at [782, 533] on icon at bounding box center [784, 638] width 5 height 9
click at [820, 533] on img at bounding box center [815, 638] width 15 height 15
click at [35, 263] on div at bounding box center [32, 262] width 11 height 11
click at [35, 232] on div at bounding box center [32, 233] width 11 height 11
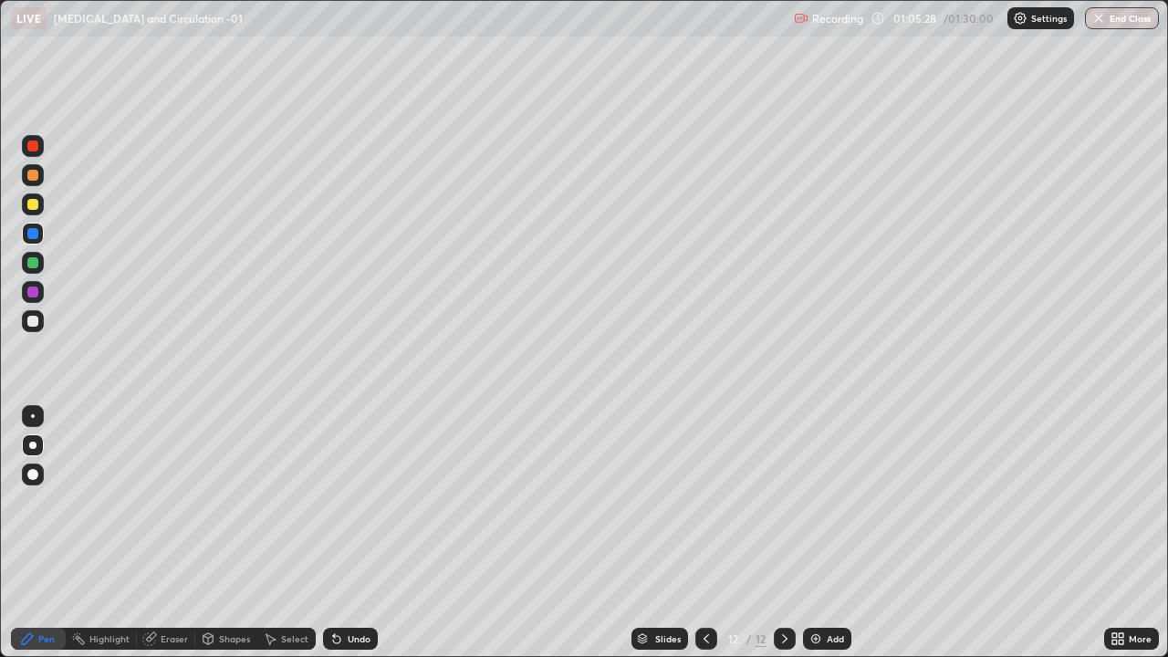
click at [290, 533] on div "Select" at bounding box center [294, 638] width 27 height 9
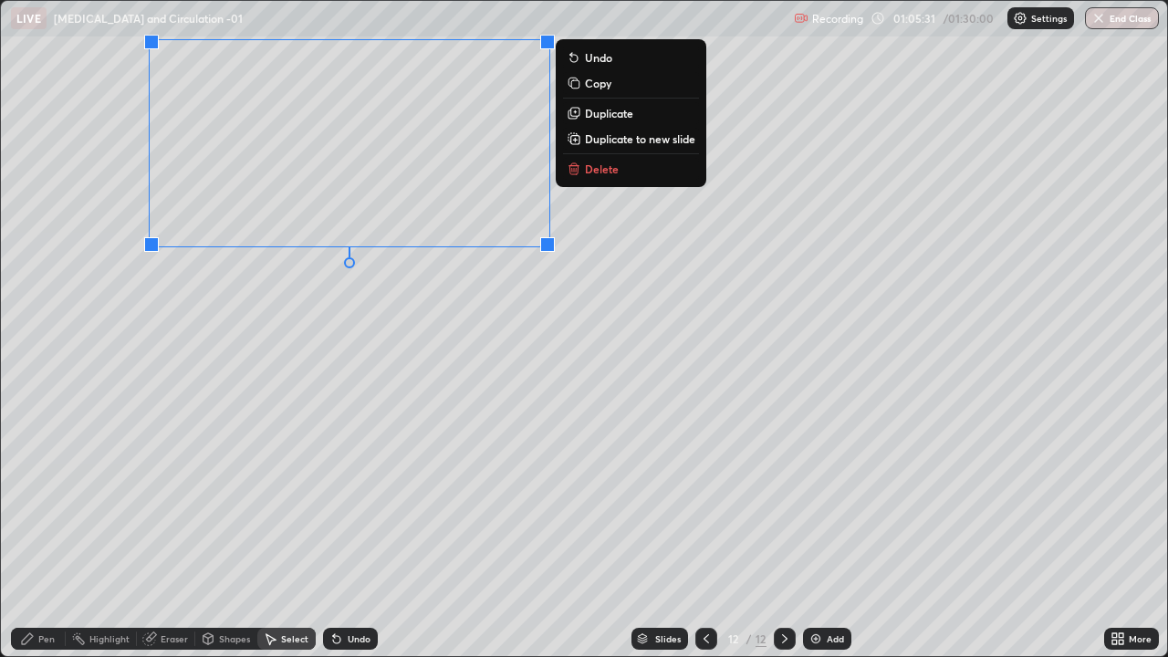
click at [602, 176] on p "Delete" at bounding box center [602, 169] width 34 height 15
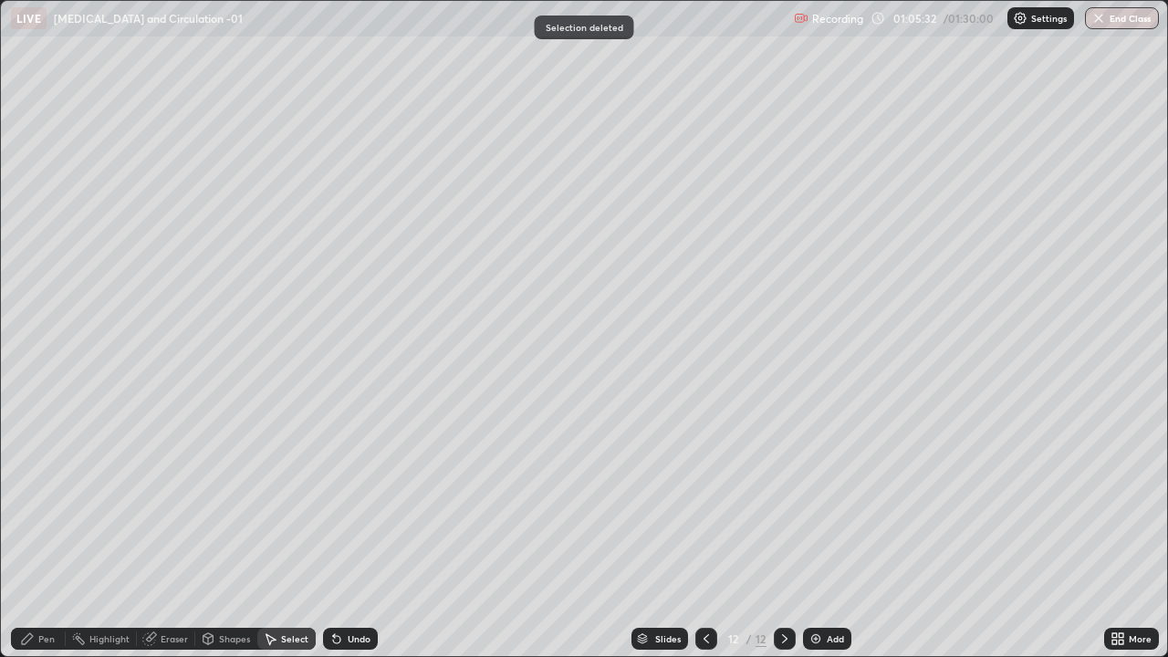
click at [36, 533] on div "Pen" at bounding box center [38, 639] width 55 height 22
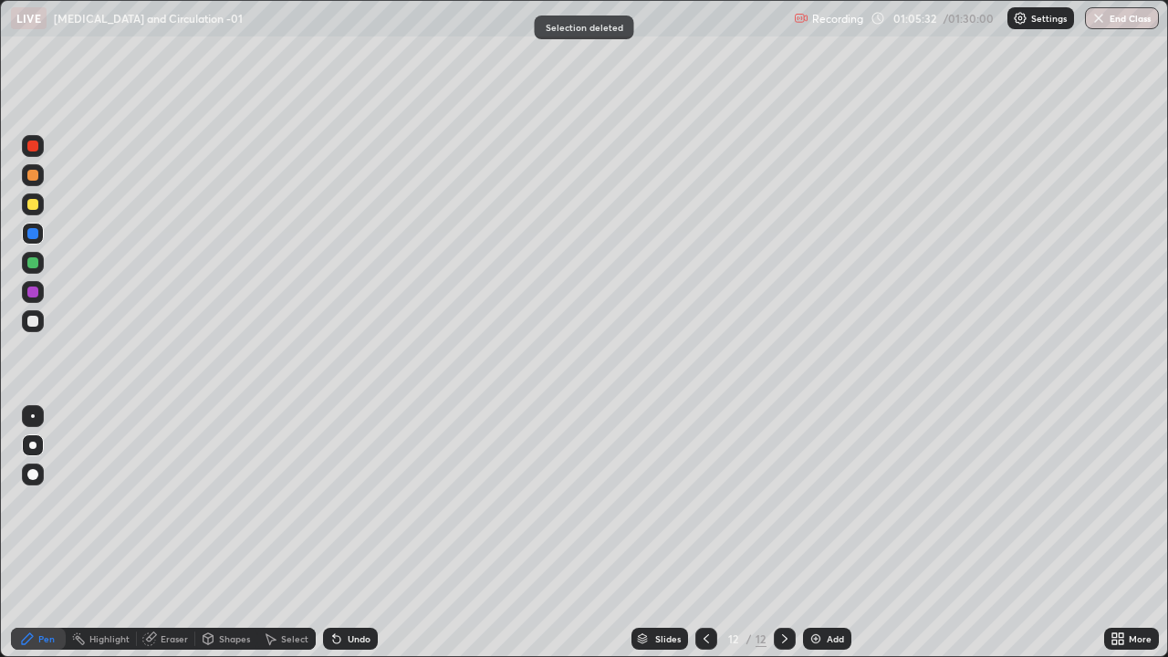
click at [36, 322] on div at bounding box center [32, 321] width 11 height 11
click at [34, 236] on div at bounding box center [32, 233] width 11 height 11
click at [347, 533] on div "Undo" at bounding box center [350, 639] width 55 height 22
click at [348, 533] on div "Undo" at bounding box center [359, 638] width 23 height 9
click at [34, 174] on div at bounding box center [32, 175] width 11 height 11
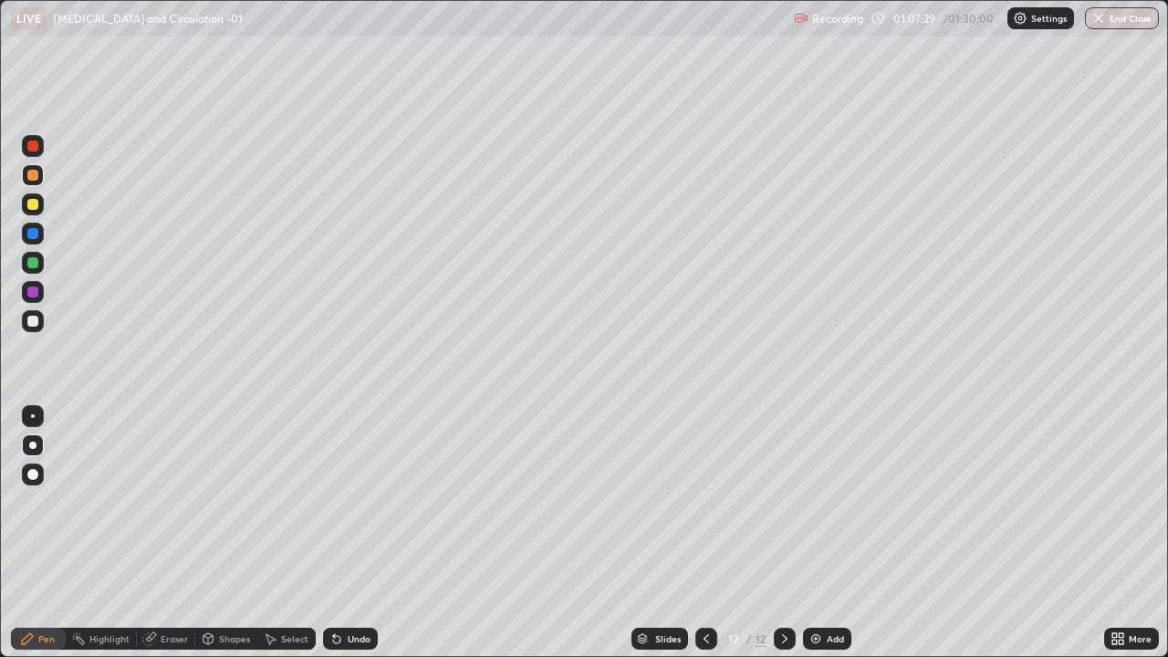
click at [33, 259] on div at bounding box center [32, 262] width 11 height 11
click at [30, 322] on div at bounding box center [32, 321] width 11 height 11
click at [287, 533] on div "Select" at bounding box center [286, 639] width 58 height 22
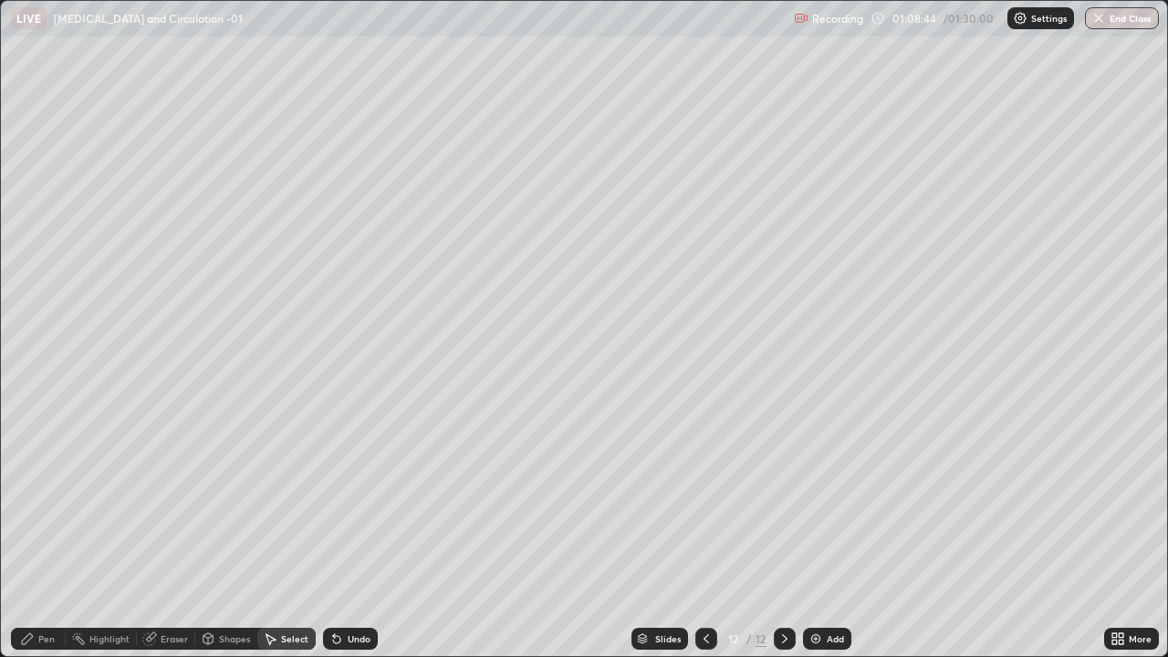
click at [342, 533] on div "Undo" at bounding box center [350, 639] width 55 height 22
click at [354, 533] on div "Undo" at bounding box center [359, 638] width 23 height 9
click at [352, 533] on div "Undo" at bounding box center [359, 638] width 23 height 9
click at [43, 533] on div "Pen" at bounding box center [46, 638] width 16 height 9
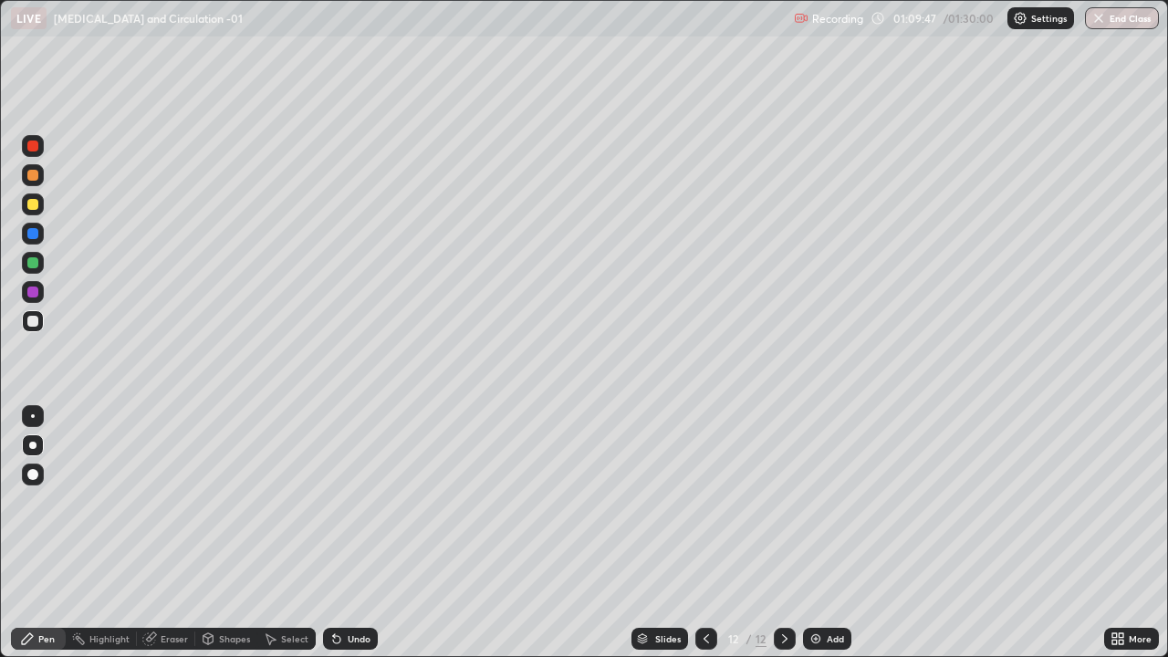
click at [34, 176] on div at bounding box center [32, 175] width 11 height 11
click at [54, 348] on div "Erase all" at bounding box center [33, 328] width 44 height 584
click at [32, 290] on div at bounding box center [32, 292] width 11 height 11
click at [30, 267] on div at bounding box center [32, 262] width 11 height 11
click at [36, 145] on div at bounding box center [32, 146] width 11 height 11
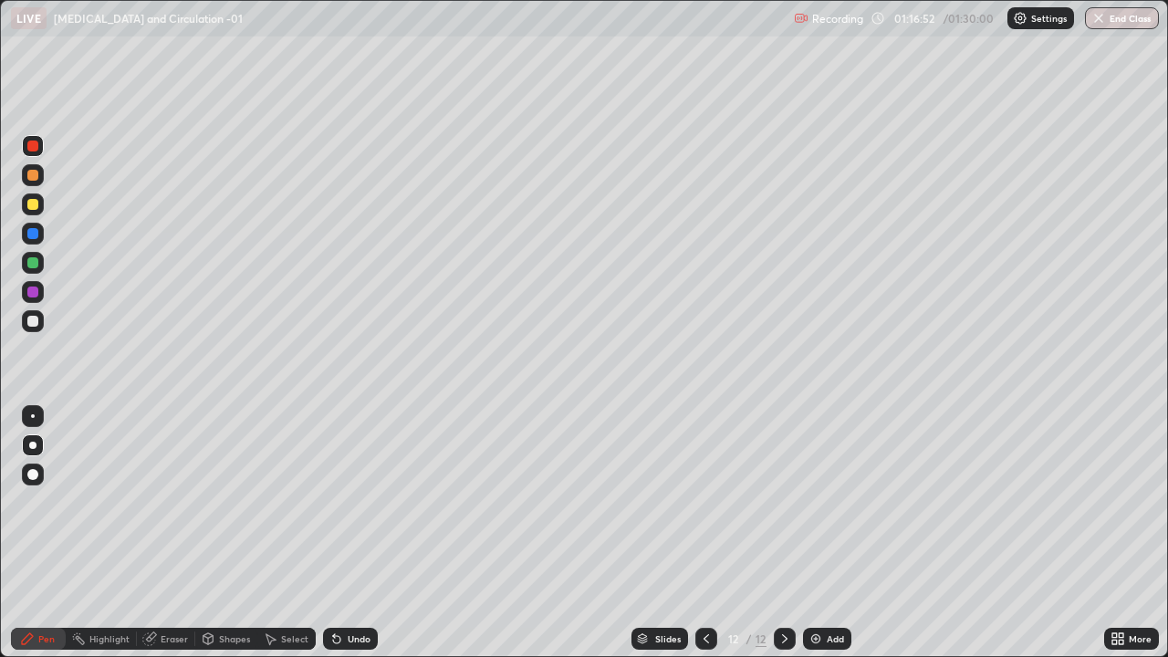
click at [0, 506] on div "Setting up your live class" at bounding box center [584, 328] width 1168 height 657
click at [30, 234] on div at bounding box center [32, 233] width 11 height 11
click at [356, 533] on div "Undo" at bounding box center [359, 638] width 23 height 9
click at [363, 533] on div "Undo" at bounding box center [359, 638] width 23 height 9
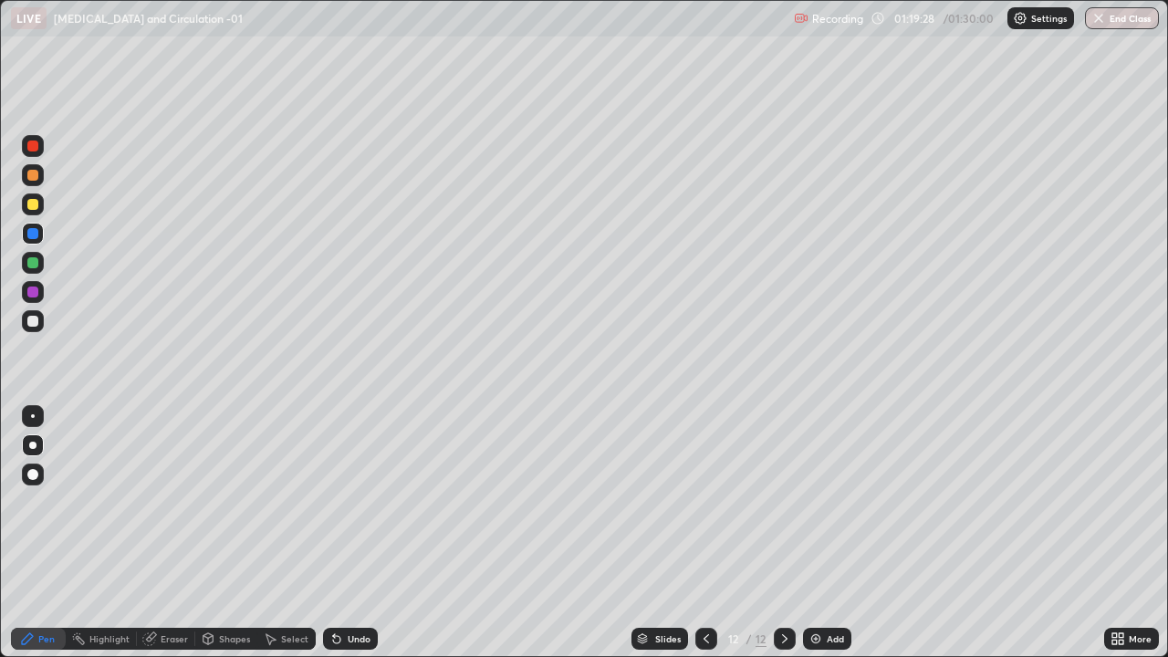
click at [31, 318] on div at bounding box center [32, 321] width 11 height 11
click at [979, 533] on div "Slides 12 / 12 Add" at bounding box center [741, 638] width 726 height 36
click at [357, 533] on div "Undo" at bounding box center [359, 638] width 23 height 9
click at [819, 533] on img at bounding box center [815, 638] width 15 height 15
click at [33, 172] on div at bounding box center [32, 175] width 11 height 11
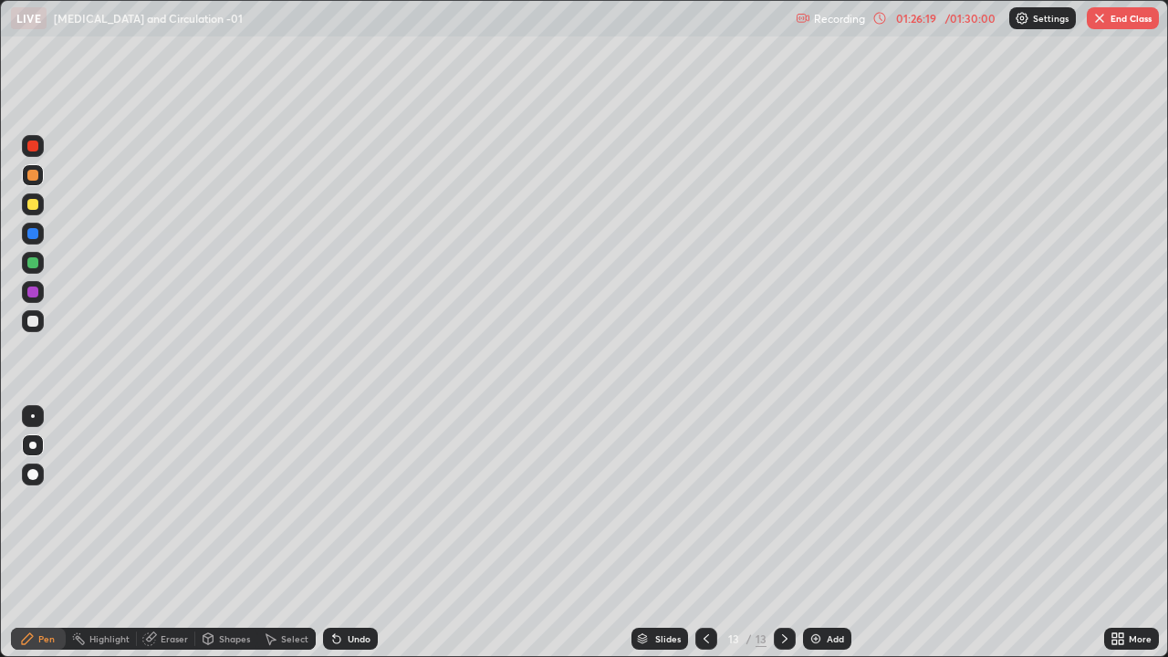
click at [820, 533] on div "Add" at bounding box center [827, 639] width 48 height 22
click at [35, 176] on div at bounding box center [32, 175] width 11 height 11
click at [34, 205] on div at bounding box center [32, 204] width 11 height 11
click at [30, 237] on div at bounding box center [32, 233] width 11 height 11
click at [1123, 18] on button "End Class" at bounding box center [1123, 18] width 72 height 22
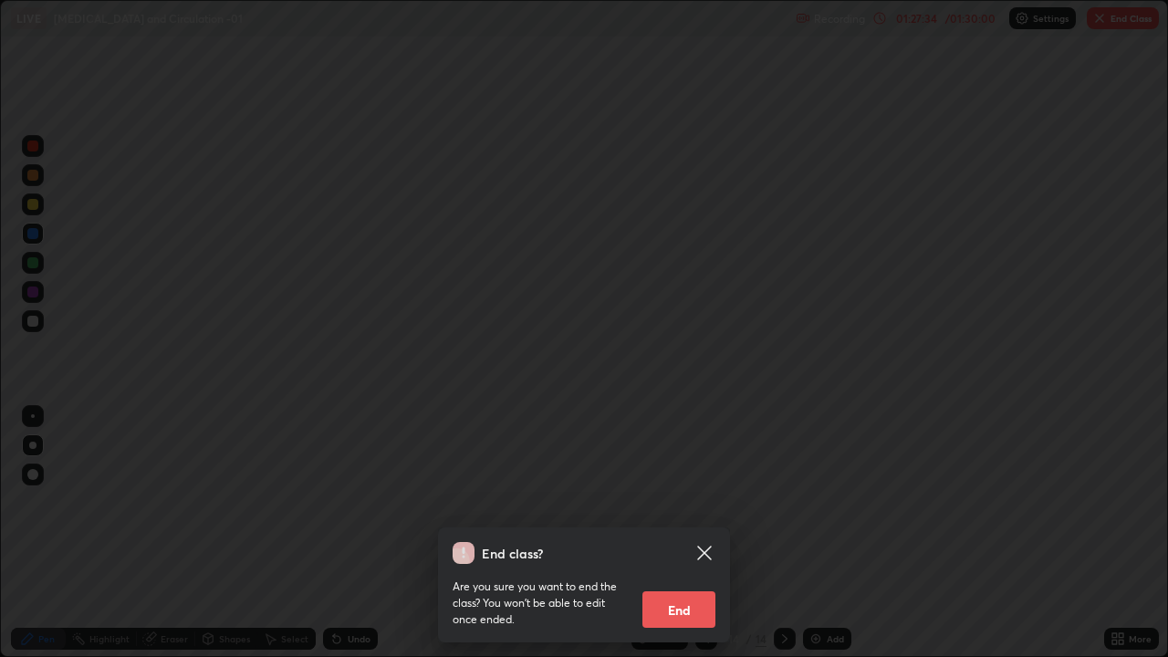
click at [669, 533] on button "End" at bounding box center [678, 609] width 73 height 36
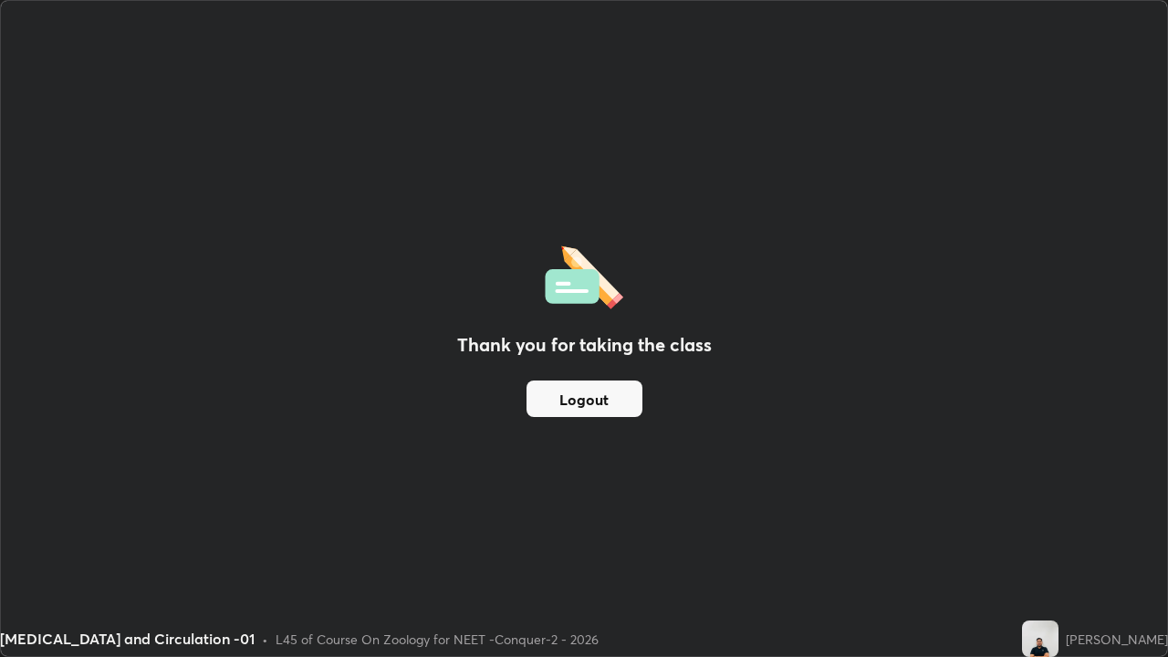
click at [555, 401] on button "Logout" at bounding box center [584, 399] width 116 height 36
click at [625, 406] on button "Logout" at bounding box center [584, 399] width 116 height 36
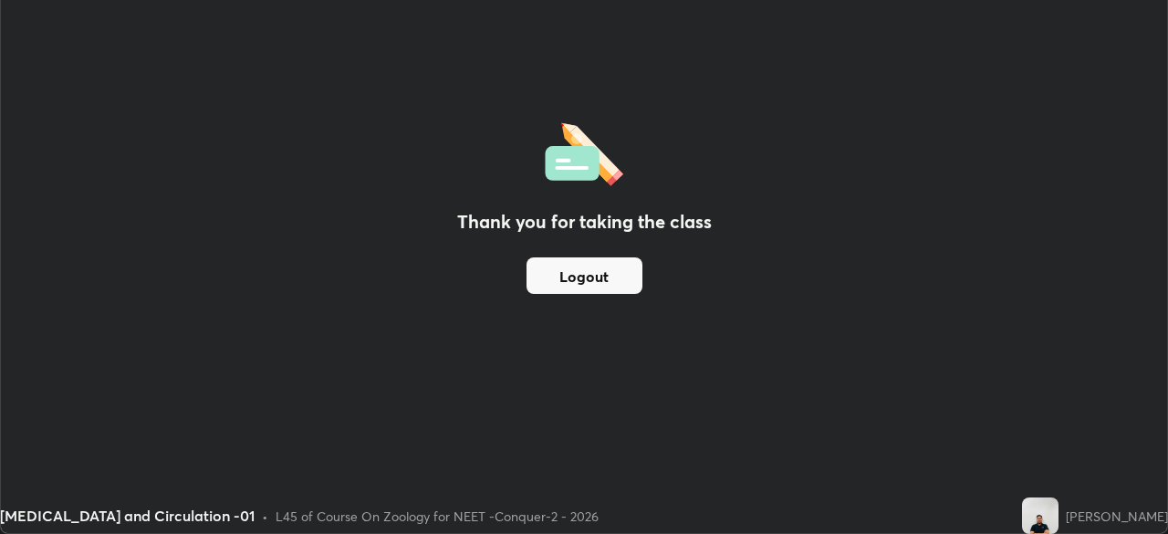
scroll to position [90714, 90080]
